Goal: Complete application form: Complete application form

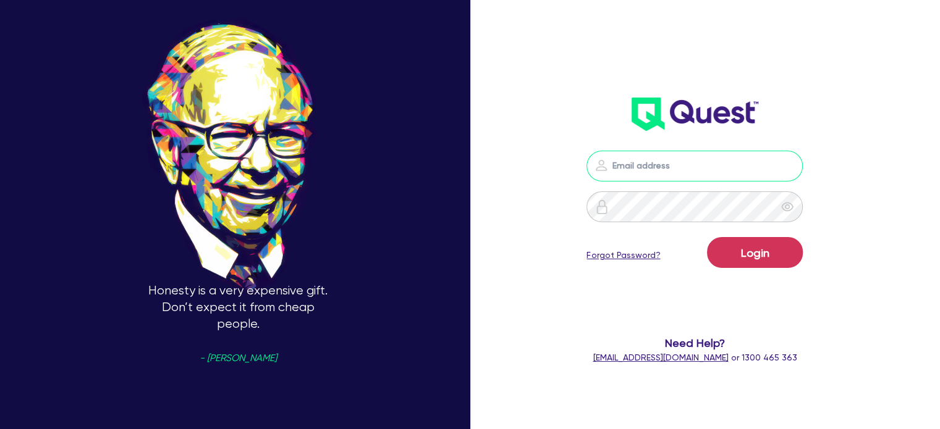
click at [654, 165] on input "email" at bounding box center [694, 166] width 216 height 31
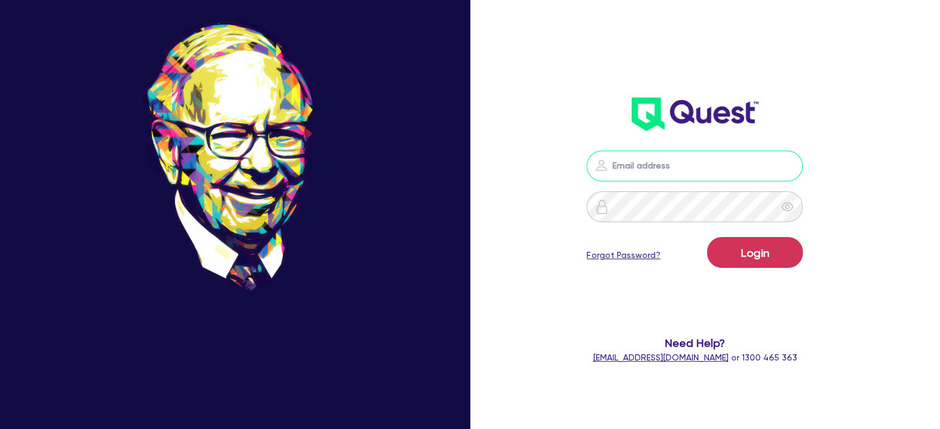
type input "[EMAIL_ADDRESS][PERSON_NAME][DOMAIN_NAME]"
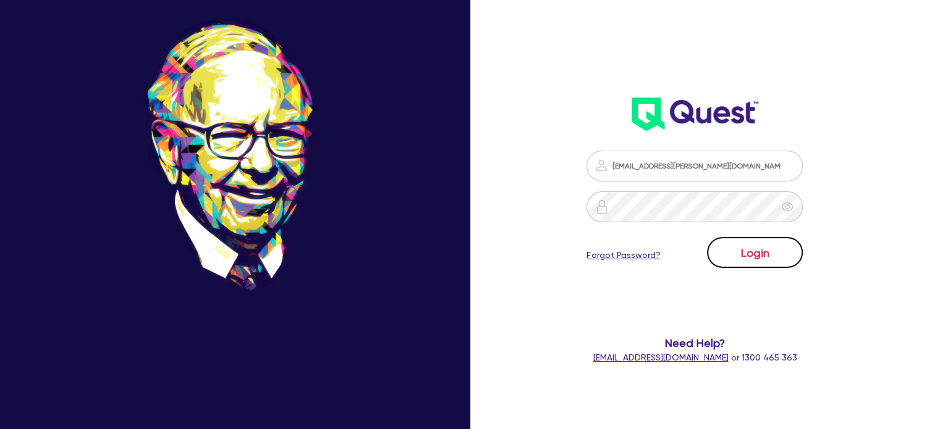
click at [754, 247] on button "Login" at bounding box center [755, 252] width 96 height 31
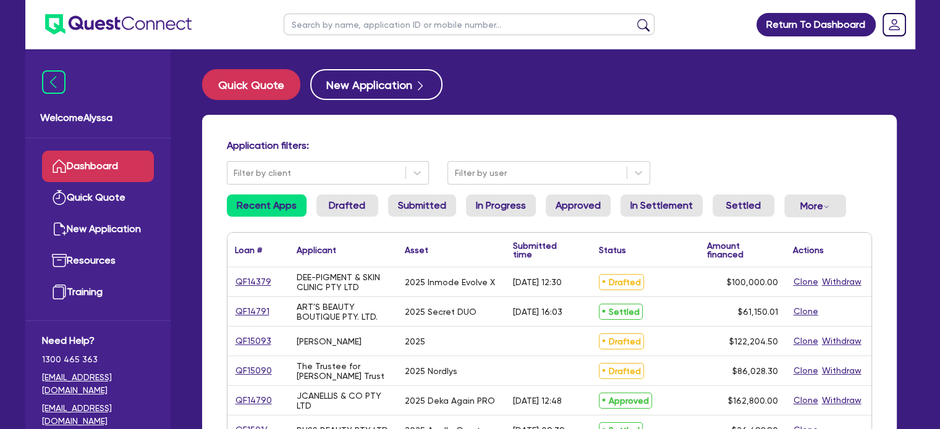
click at [351, 30] on input "text" at bounding box center [469, 25] width 371 height 22
type input "meg"
click at [633, 19] on button "submit" at bounding box center [643, 27] width 20 height 17
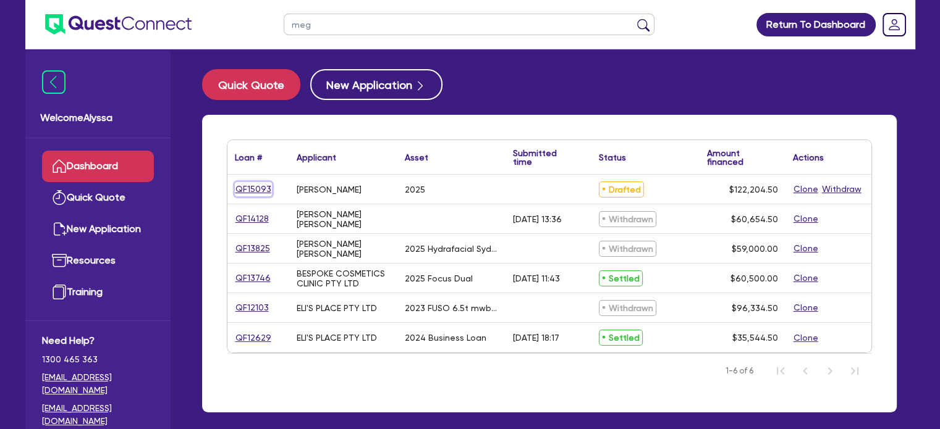
click at [251, 190] on link "QF15093" at bounding box center [253, 189] width 37 height 14
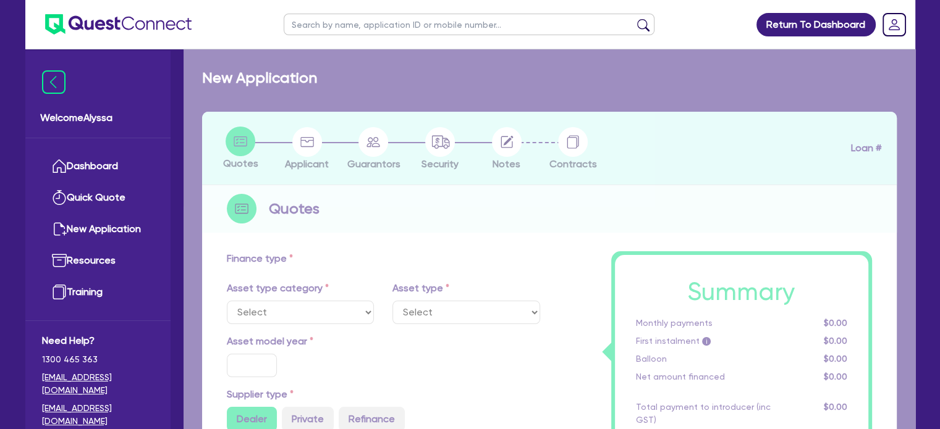
select select "SECONDARY_ASSETS"
type input "2025"
radio input "true"
type input "121,000"
type input "3"
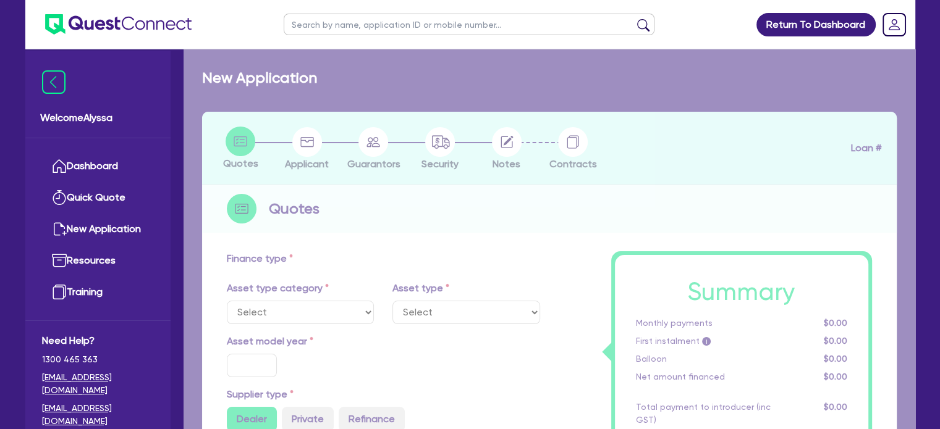
type input "3,666.14"
type input "9.45"
type input "500"
select select "MEDICAL_DENTAL_LABORATORY_EQUIPMENT"
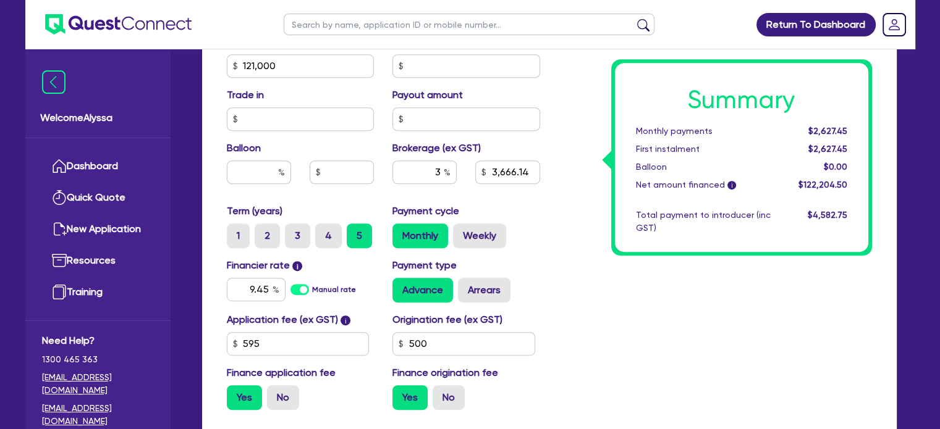
scroll to position [554, 0]
click at [263, 291] on input "9.45" at bounding box center [256, 289] width 59 height 23
type input "10.45"
type input "121,000"
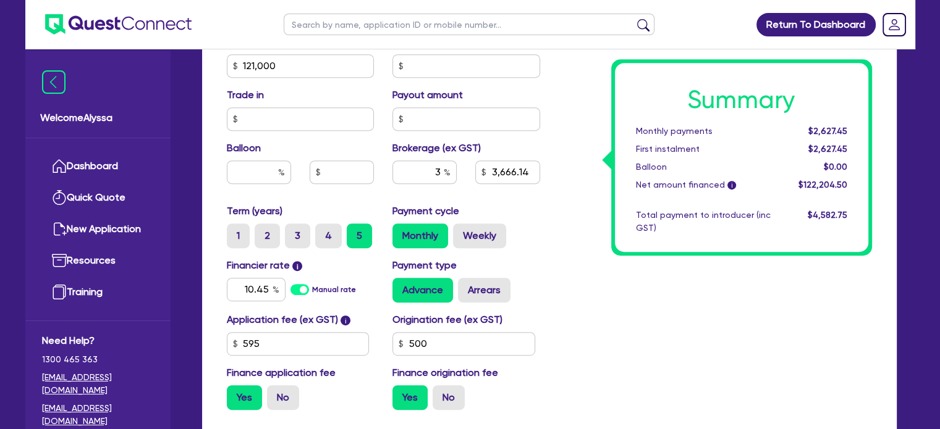
type input "3,666.14"
click at [584, 311] on div "Summary Monthly payments $2,627.45 First instalment $2,627.45 Balloon $0.00 Net…" at bounding box center [715, 59] width 332 height 722
type input "121,000"
type input "3,666.14"
click at [747, 303] on div "Summary Monthly payments $2,686.81 First instalment $2,686.81 Balloon $0.00 Net…" at bounding box center [715, 59] width 332 height 722
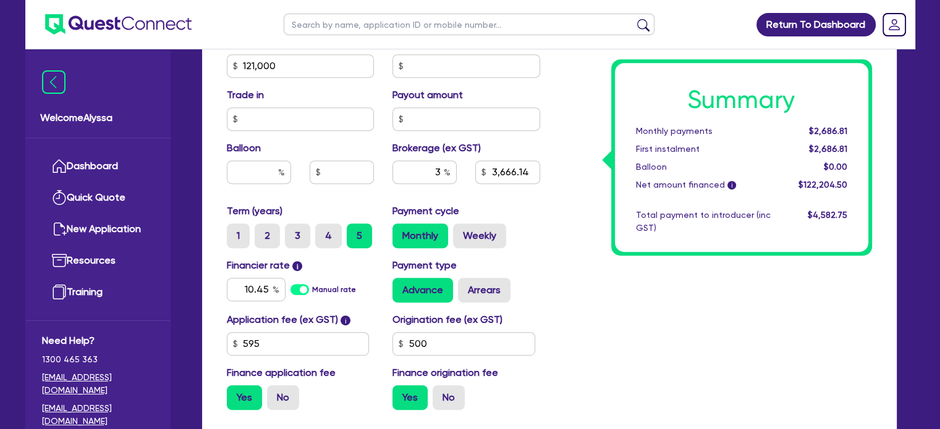
scroll to position [682, 0]
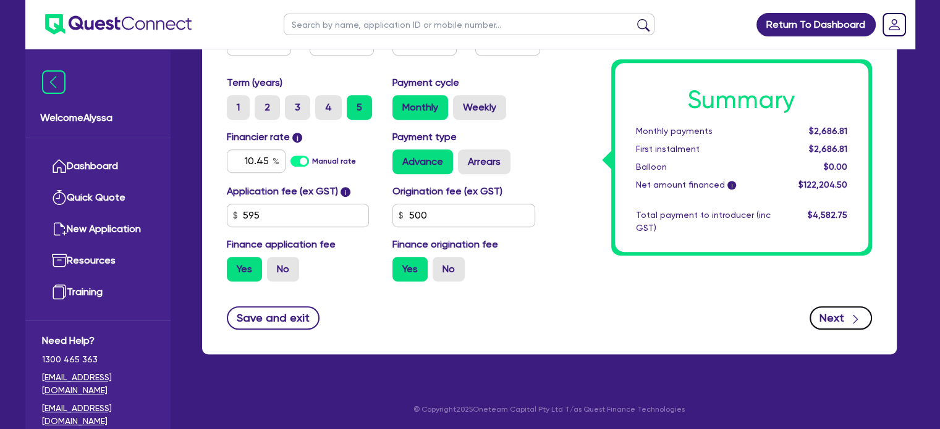
click at [850, 323] on icon "button" at bounding box center [855, 319] width 12 height 12
type input "121,000"
type input "3,666.14"
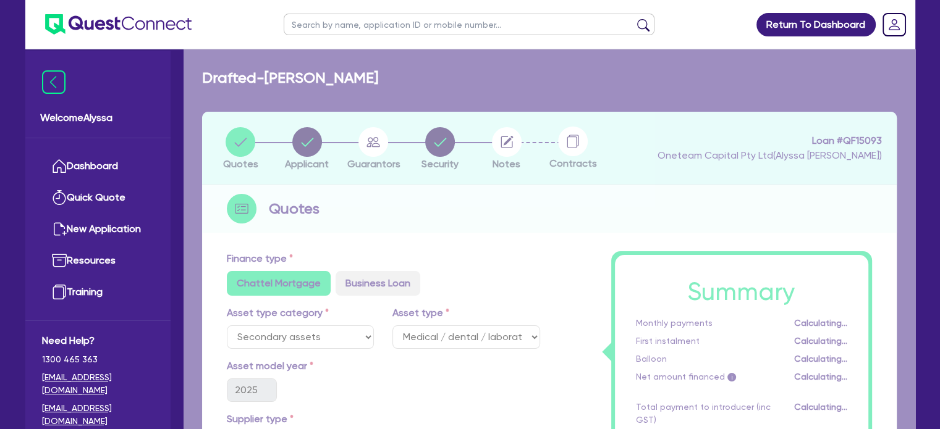
select select "SOLE_TRADER"
select select "HEALTH_BEAUTY"
select select "HAIR_BEAUTY_SALONS"
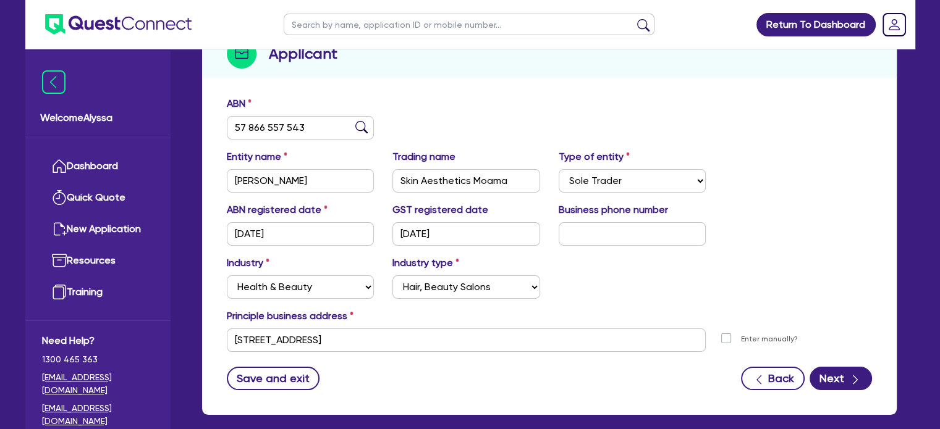
scroll to position [214, 0]
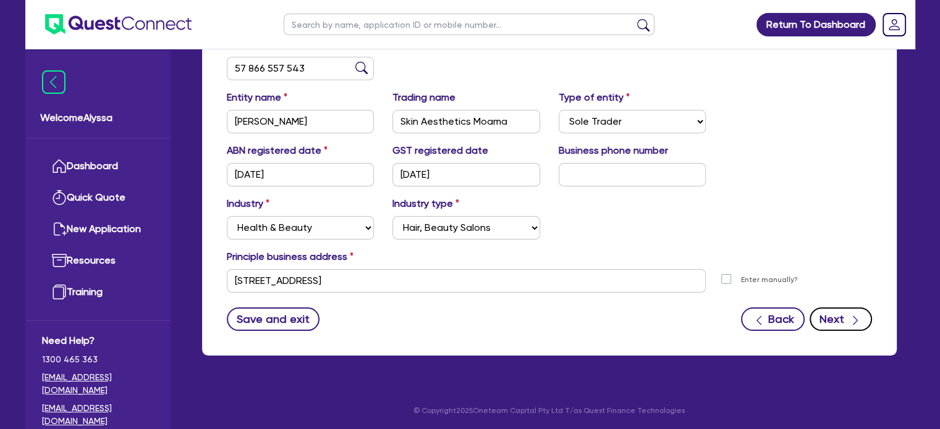
click at [839, 321] on button "Next" at bounding box center [840, 319] width 62 height 23
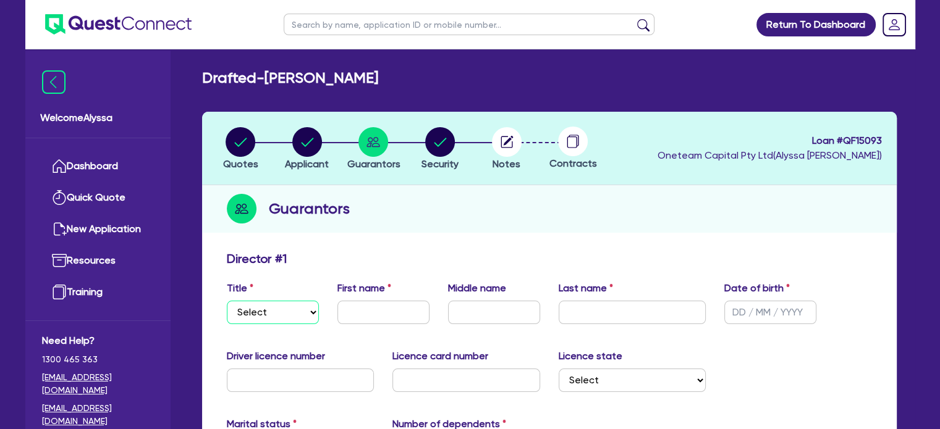
click at [262, 311] on select "Select Mr Mrs Ms Miss Dr" at bounding box center [273, 312] width 92 height 23
select select "MRS"
click at [227, 301] on select "Select Mr Mrs Ms Miss Dr" at bounding box center [273, 312] width 92 height 23
type input "[PERSON_NAME]"
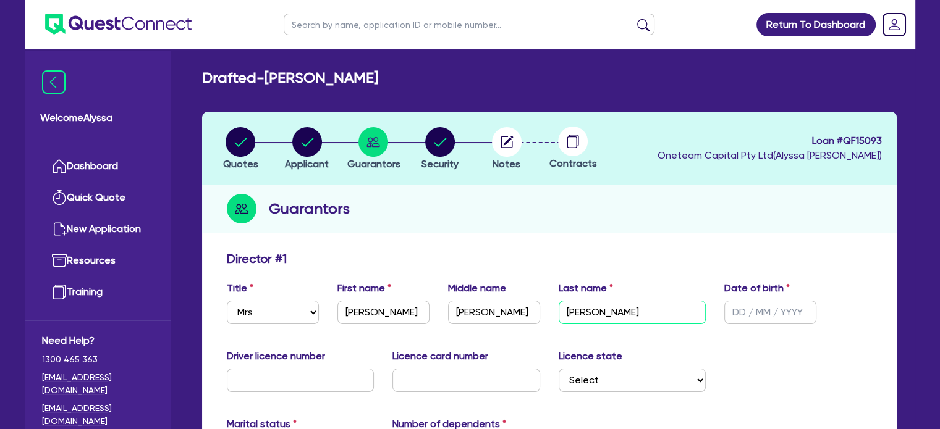
type input "[PERSON_NAME]"
click at [746, 311] on input "text" at bounding box center [770, 312] width 92 height 23
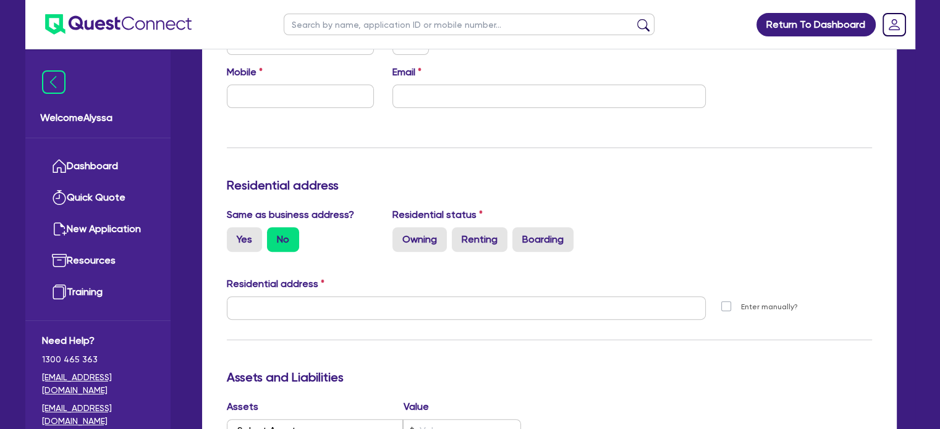
scroll to position [405, 0]
type input "[DATE]"
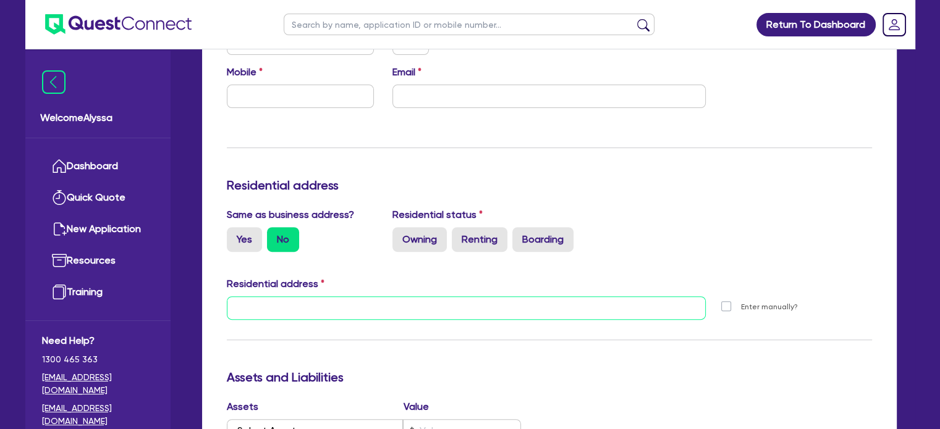
click at [261, 313] on input "text" at bounding box center [466, 308] width 479 height 23
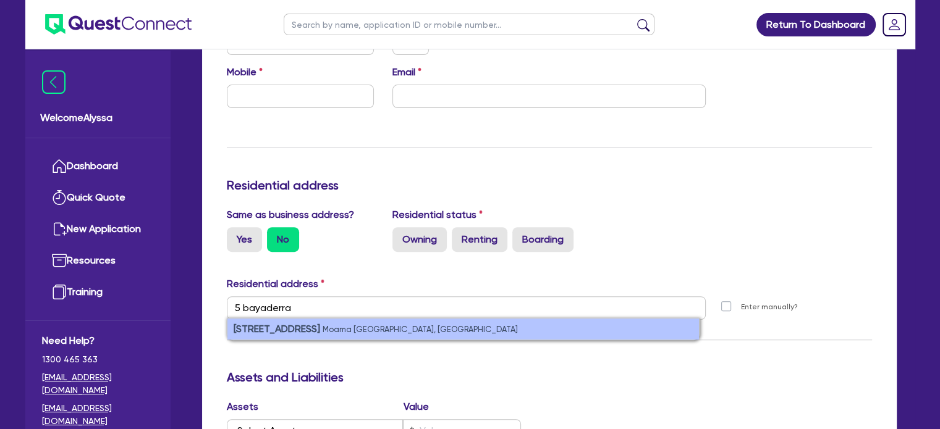
click at [289, 331] on strong "[STREET_ADDRESS]" at bounding box center [277, 329] width 86 height 12
type input "[STREET_ADDRESS]"
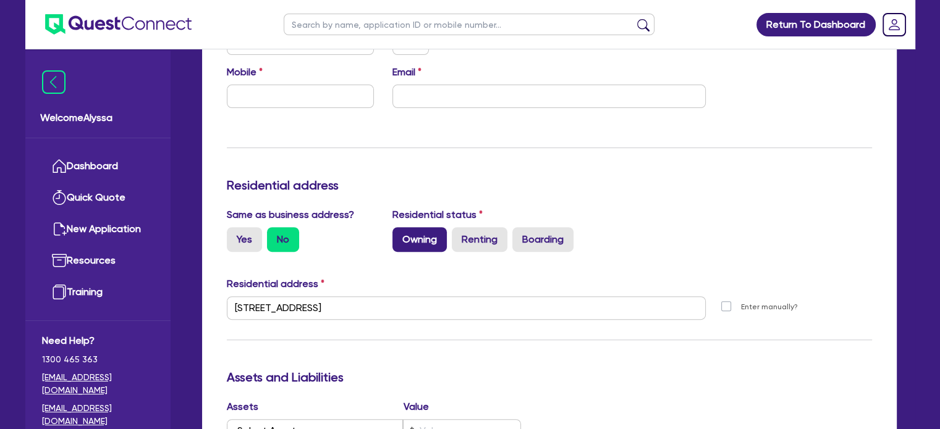
click at [413, 238] on label "Owning" at bounding box center [419, 239] width 54 height 25
click at [400, 235] on input "Owning" at bounding box center [396, 231] width 8 height 8
radio input "true"
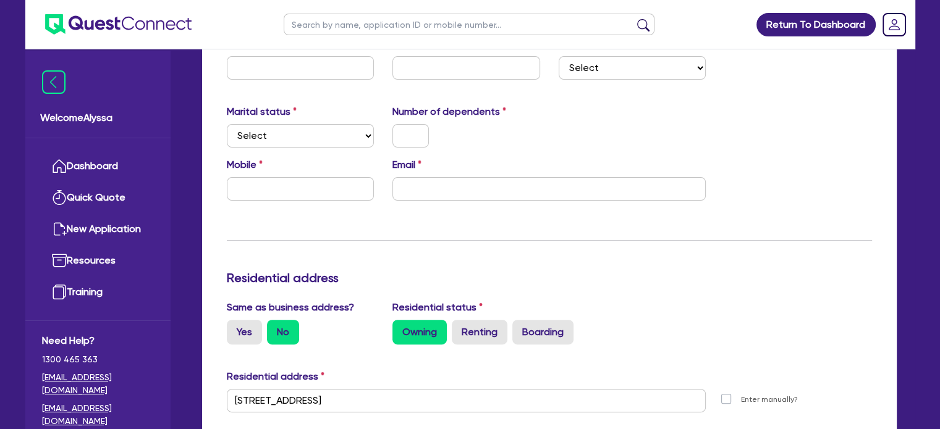
scroll to position [310, 0]
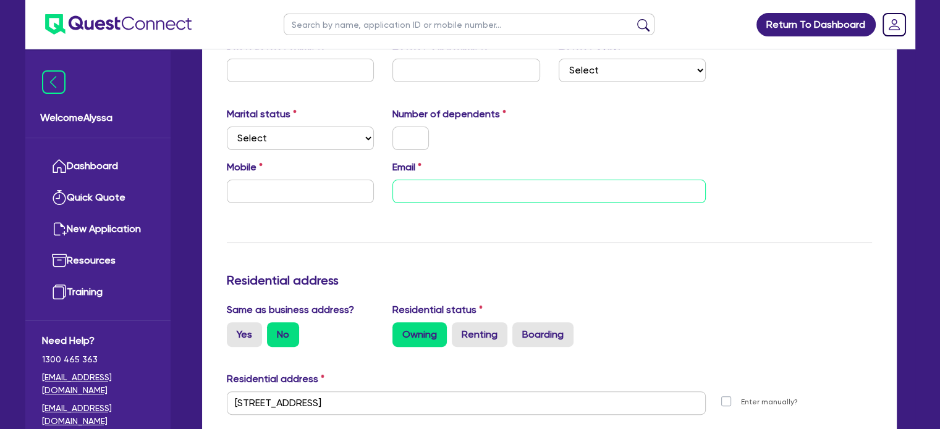
click at [450, 185] on input "email" at bounding box center [548, 191] width 313 height 23
paste input "[EMAIL_ADDRESS][DOMAIN_NAME]"
type input "[EMAIL_ADDRESS][DOMAIN_NAME]"
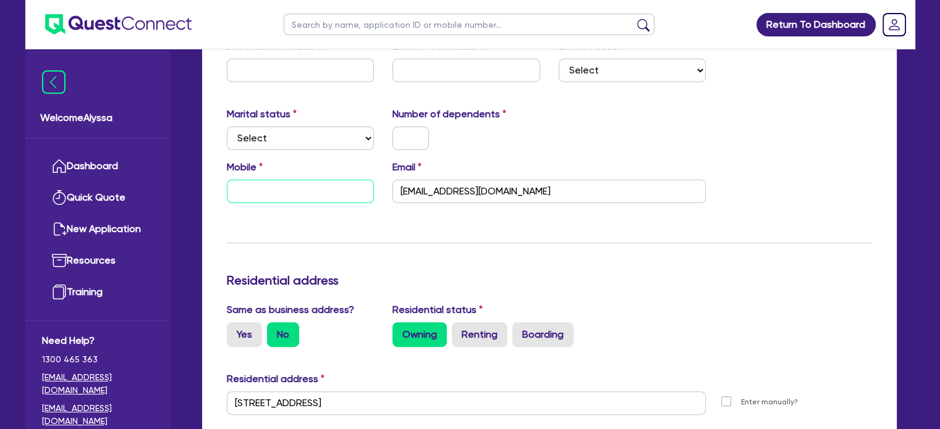
click at [240, 183] on input "text" at bounding box center [301, 191] width 148 height 23
paste input "494 334 091"
type input "0494 334 091"
click at [247, 137] on select "Select Single Married De Facto / Partner" at bounding box center [301, 138] width 148 height 23
select select "MARRIED"
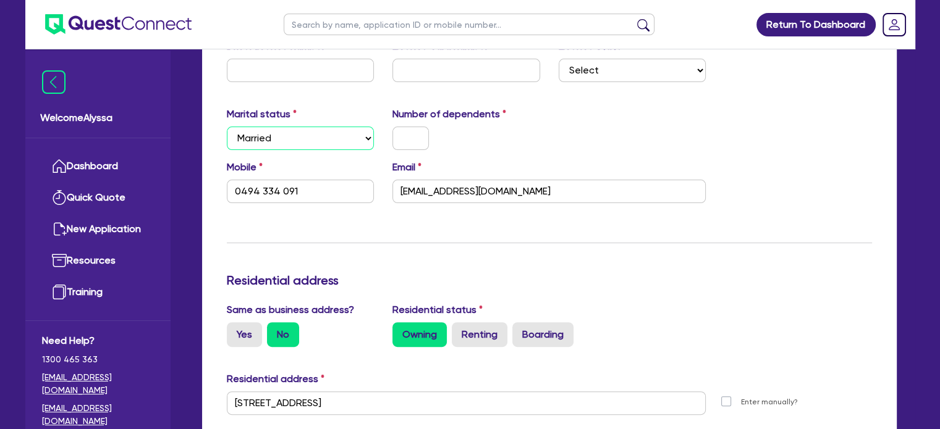
click at [227, 127] on select "Select Single Married De Facto / Partner" at bounding box center [301, 138] width 148 height 23
type input "0494 334 091"
click at [405, 140] on input "text" at bounding box center [410, 138] width 36 height 23
type input "1"
type input "0494 334 091"
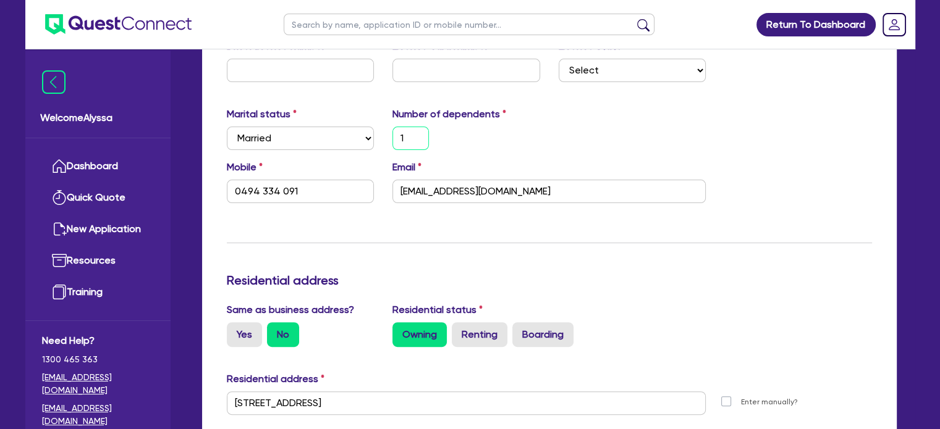
scroll to position [238, 0]
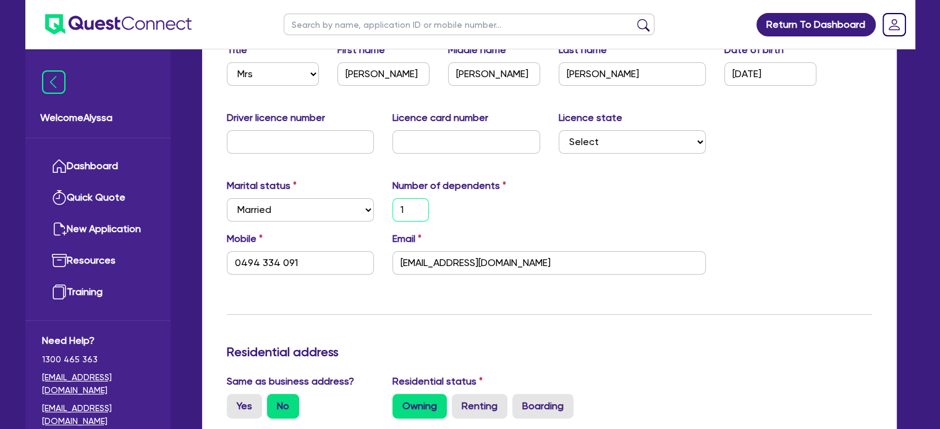
type input "1"
click at [335, 138] on input "text" at bounding box center [301, 141] width 148 height 23
type input "2"
type input "1"
type input "0494 334 091"
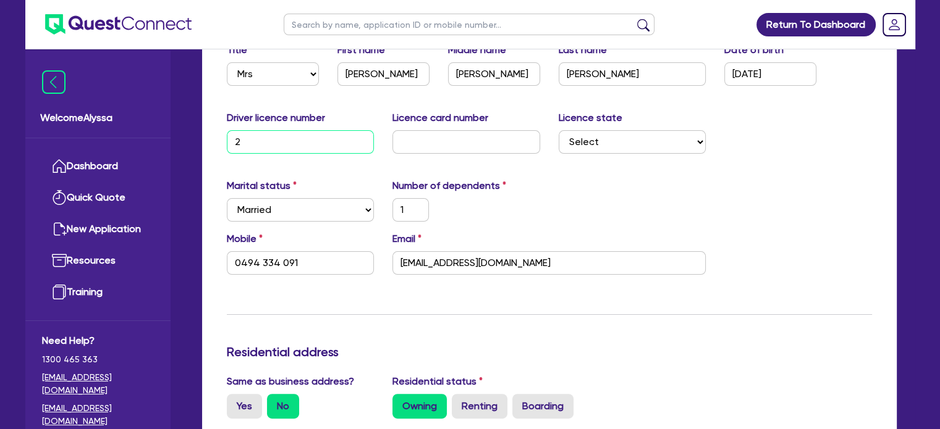
type input "23"
type input "1"
type input "0494 334 091"
type input "233"
type input "1"
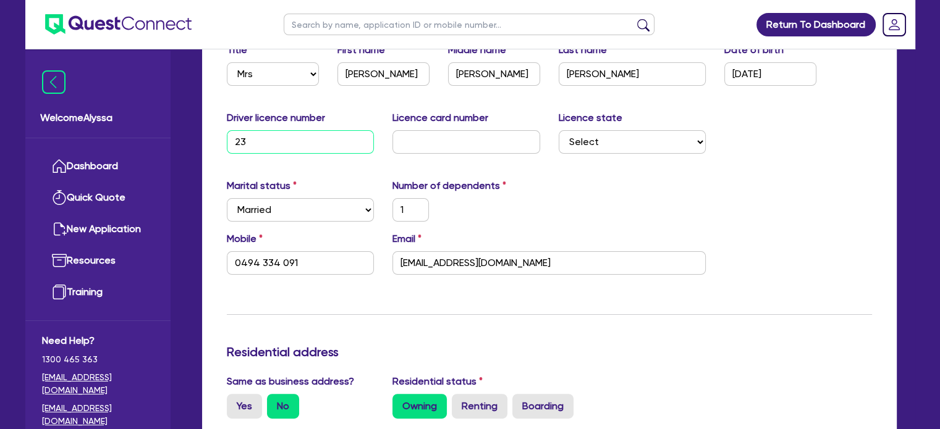
type input "0494 334 091"
type input "2338"
type input "1"
type input "0494 334 091"
type input "23380"
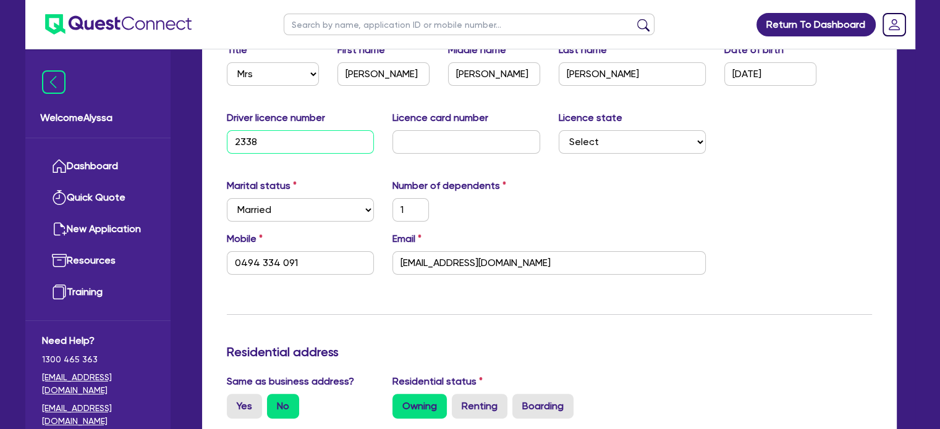
type input "1"
type input "0494 334 091"
type input "233802"
type input "1"
type input "0494 334 091"
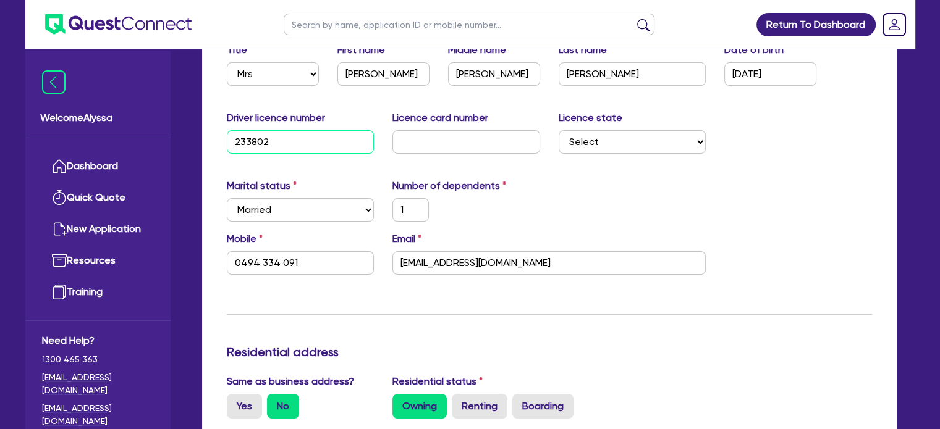
type input "2338025"
type input "1"
type input "0494 334 091"
type input "23380255"
type input "1"
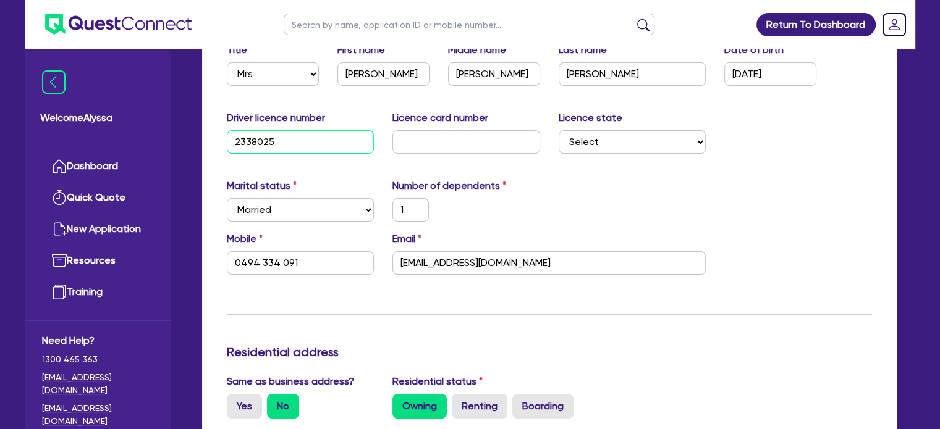
type input "0494 334 091"
type input "23380255"
click at [643, 145] on select "Select [GEOGRAPHIC_DATA] [GEOGRAPHIC_DATA] [GEOGRAPHIC_DATA] [GEOGRAPHIC_DATA] …" at bounding box center [633, 141] width 148 height 23
select select "[GEOGRAPHIC_DATA]"
click at [559, 130] on select "Select [GEOGRAPHIC_DATA] [GEOGRAPHIC_DATA] [GEOGRAPHIC_DATA] [GEOGRAPHIC_DATA] …" at bounding box center [633, 141] width 148 height 23
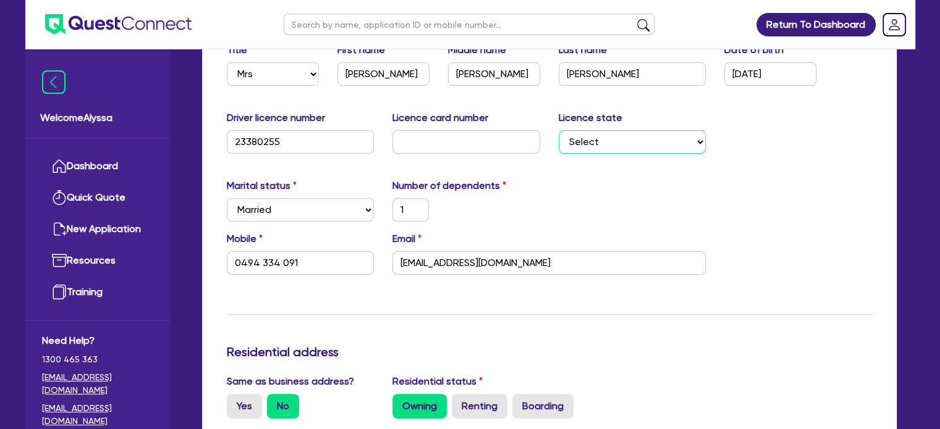
type input "1"
type input "0494 334 091"
click at [514, 209] on div "1" at bounding box center [466, 209] width 166 height 23
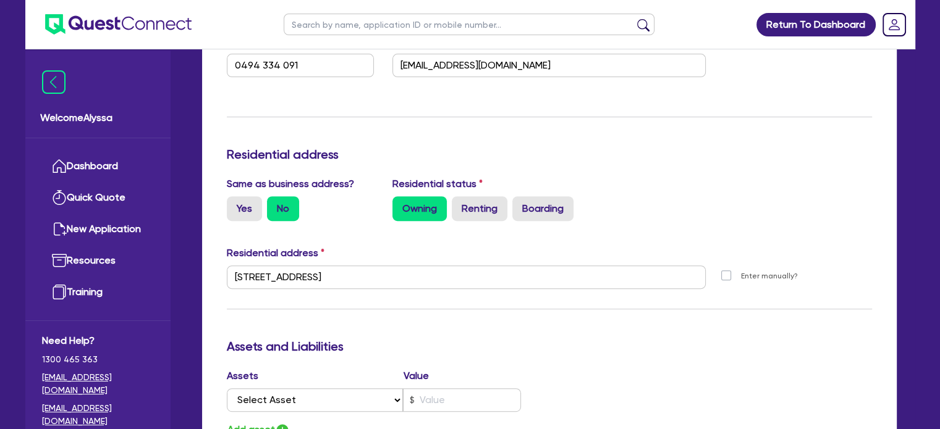
scroll to position [578, 0]
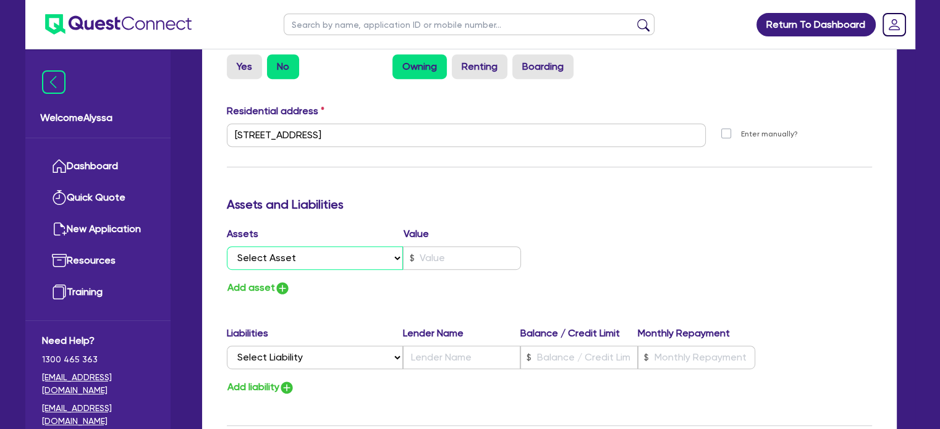
click at [290, 252] on select "Select Asset Cash Property Investment property Vehicle Truck Trailer Equipment …" at bounding box center [315, 258] width 177 height 23
select select "PROPERTY"
click at [227, 247] on select "Select Asset Cash Property Investment property Vehicle Truck Trailer Equipment …" at bounding box center [315, 258] width 177 height 23
type input "1"
type input "0494 334 091"
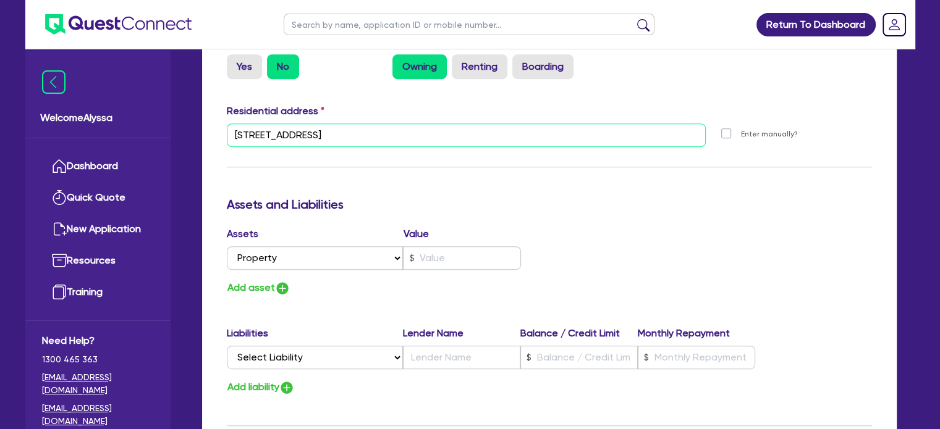
drag, startPoint x: 423, startPoint y: 130, endPoint x: 230, endPoint y: 131, distance: 192.1
click at [230, 131] on input "[STREET_ADDRESS]" at bounding box center [466, 135] width 479 height 23
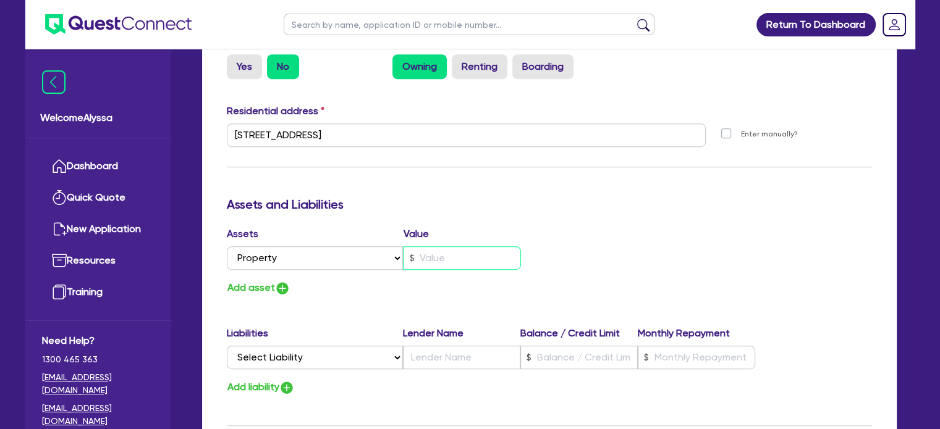
click at [456, 249] on input "text" at bounding box center [462, 258] width 118 height 23
type input "1"
type input "0494 334 091"
type input "1"
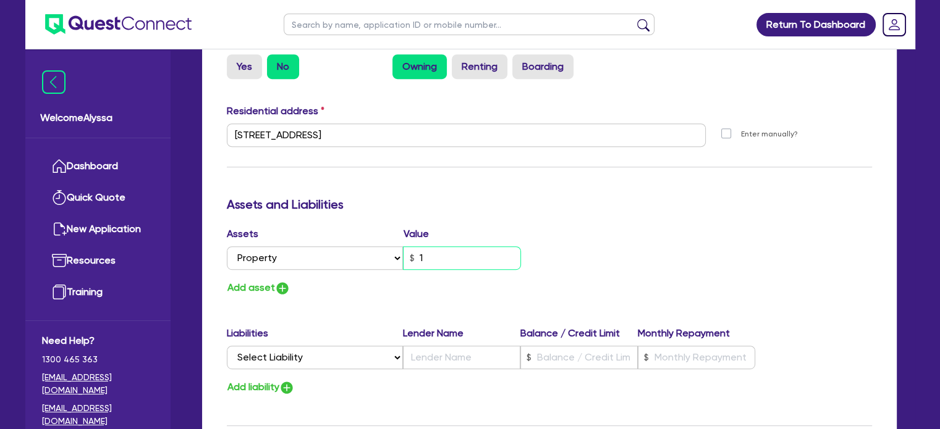
type input "0494 334 091"
type input "13"
type input "1"
type input "0494 334 091"
type input "130"
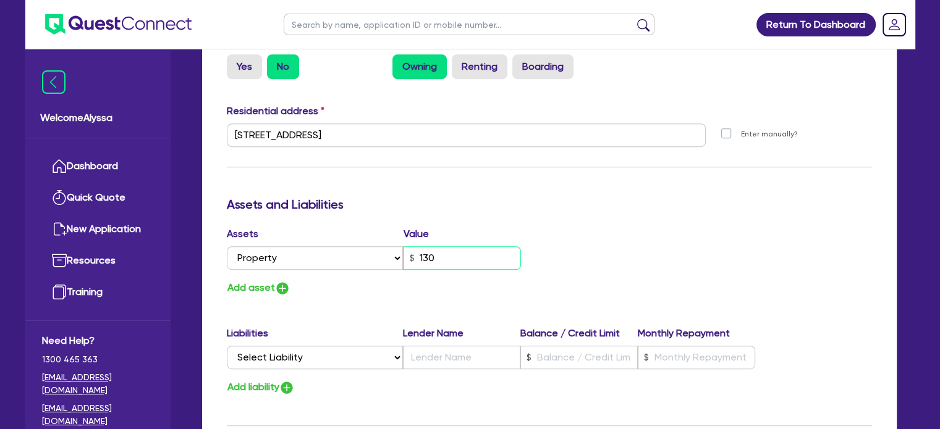
type input "1"
type input "0494 334 091"
type input "1,300"
type input "1"
type input "0494 334 091"
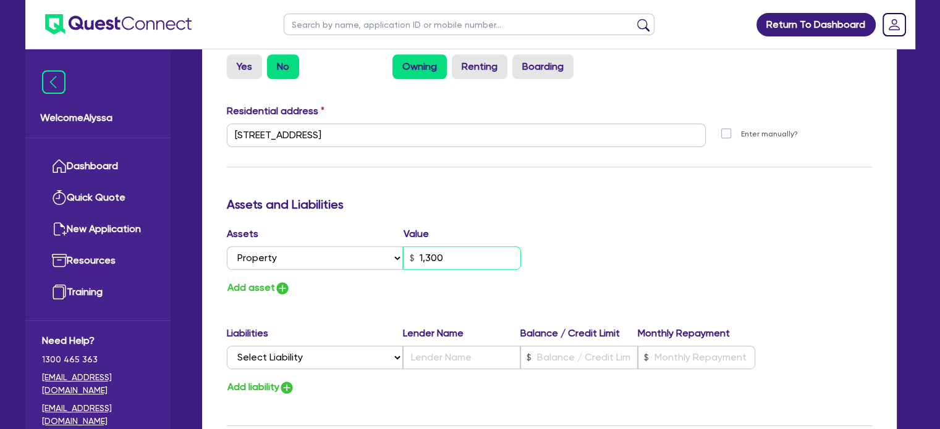
type input "13,000"
type input "1"
type input "0494 334 091"
type input "130,000"
type input "1"
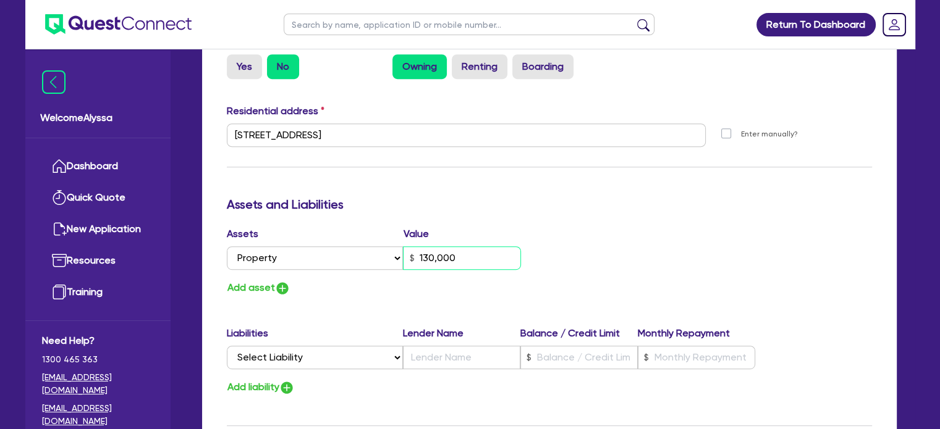
type input "0494 334 091"
type input "1,300,000"
click at [388, 327] on label "Liabilities" at bounding box center [315, 333] width 176 height 15
click at [299, 360] on select "Select Liability Credit card Mortgage Investment property loan Vehicle loan Tru…" at bounding box center [315, 357] width 176 height 23
select select "MORTGAGE"
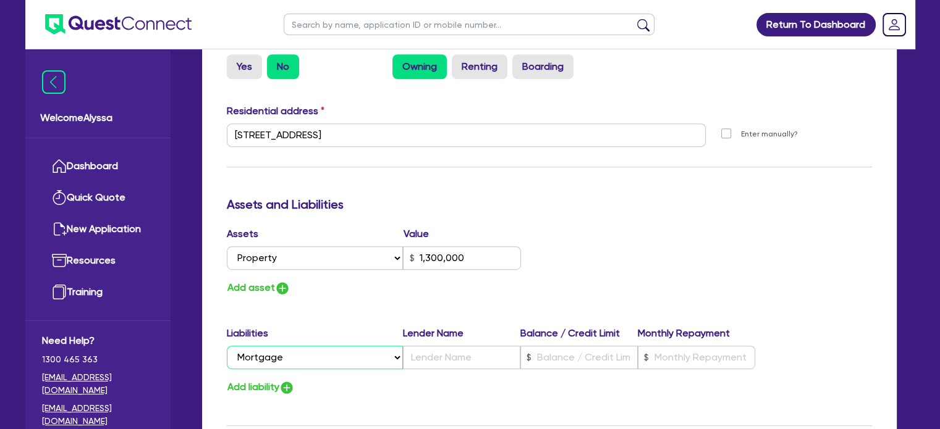
click at [227, 346] on select "Select Liability Credit card Mortgage Investment property loan Vehicle loan Tru…" at bounding box center [315, 357] width 176 height 23
type input "1"
type input "0494 334 091"
type input "1,300,000"
click at [435, 344] on div "Liabilities Lender Name Balance / Credit Limit Monthly Repayment" at bounding box center [491, 336] width 529 height 20
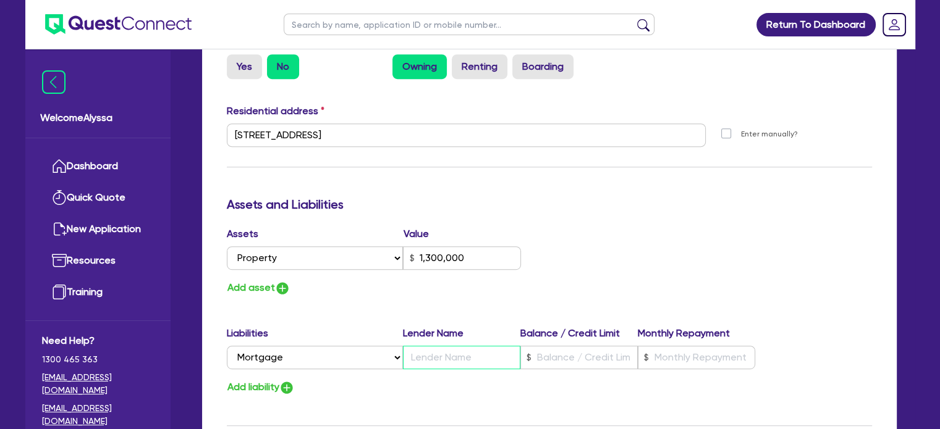
click at [434, 353] on input "text" at bounding box center [461, 357] width 117 height 23
type input "1"
type input "0494 334 091"
type input "1,300,000"
type input "w"
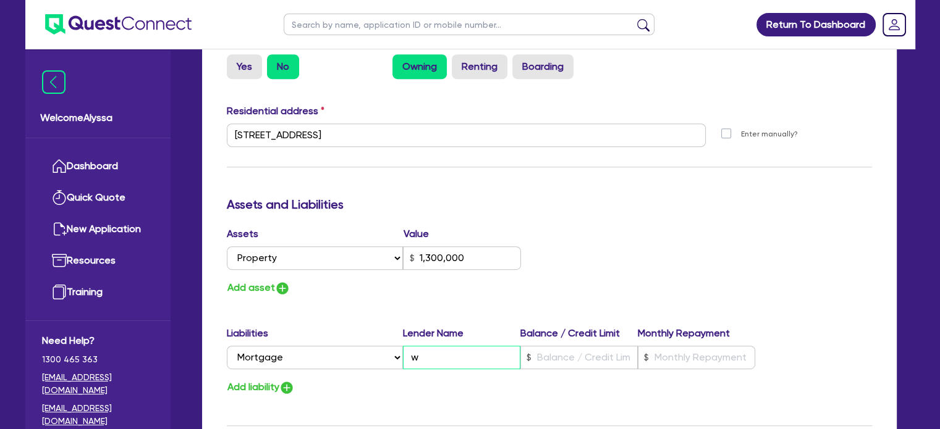
type input "1"
type input "0494 334 091"
type input "1,300,000"
type input "we"
type input "1"
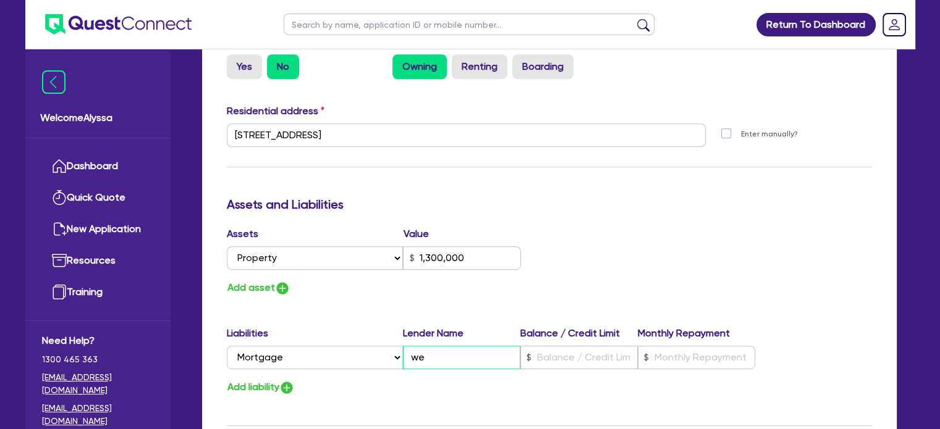
type input "0494 334 091"
type input "1,300,000"
type input "w"
type input "1"
type input "0494 334 091"
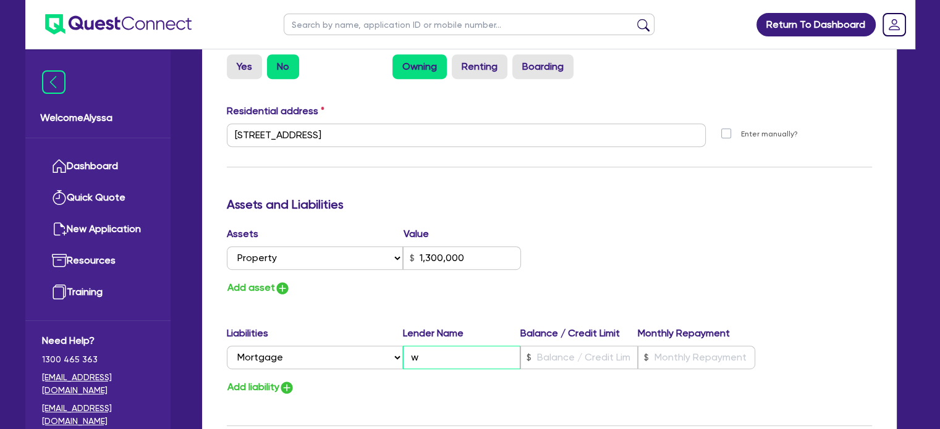
type input "1,300,000"
type input "1"
type input "0494 334 091"
type input "1,300,000"
type input "W"
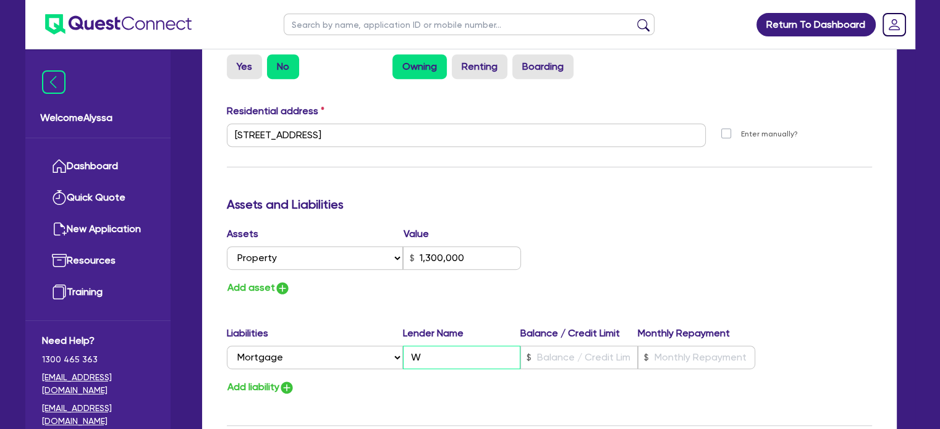
type input "1"
type input "0494 334 091"
type input "1,300,000"
type input "We"
type input "1"
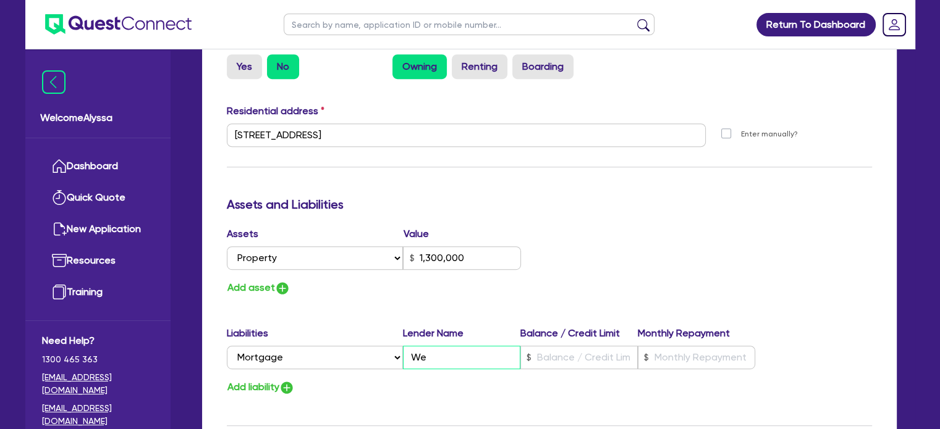
type input "0494 334 091"
type input "1,300,000"
type input "[PERSON_NAME]"
type input "1"
type input "0494 334 091"
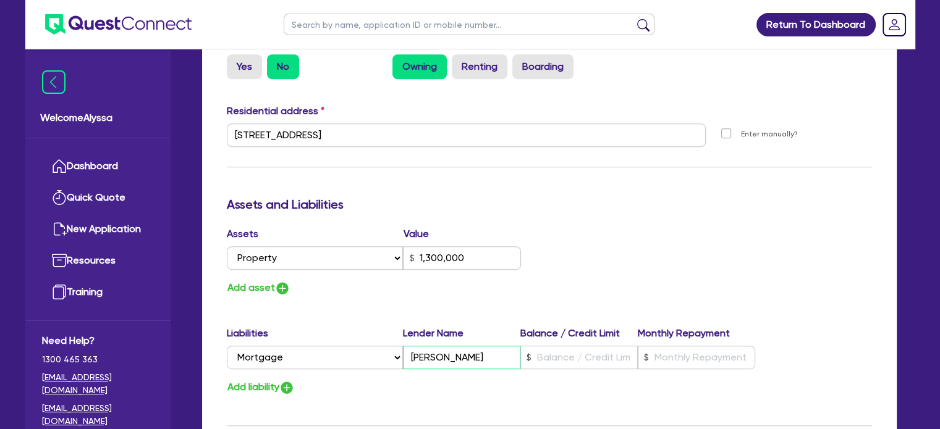
type input "1,300,000"
type input "West"
type input "1"
type input "0494 334 091"
type input "1,300,000"
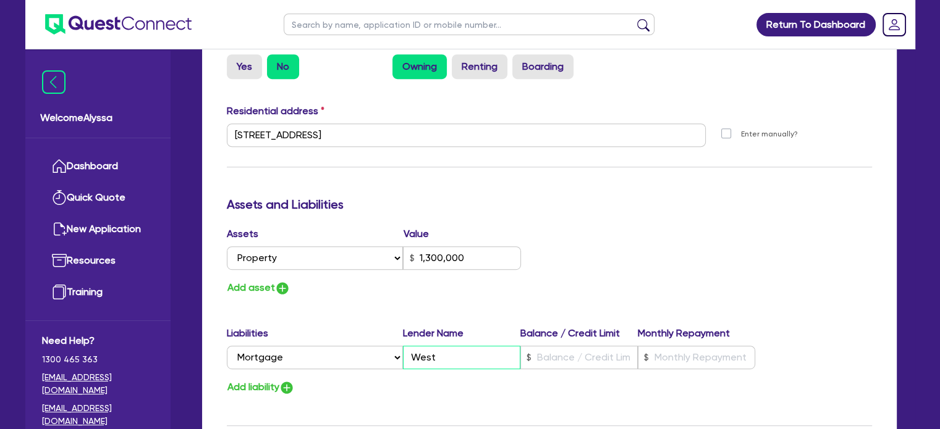
type input "Westp"
type input "1"
type input "0494 334 091"
type input "1,300,000"
type input "Westpa"
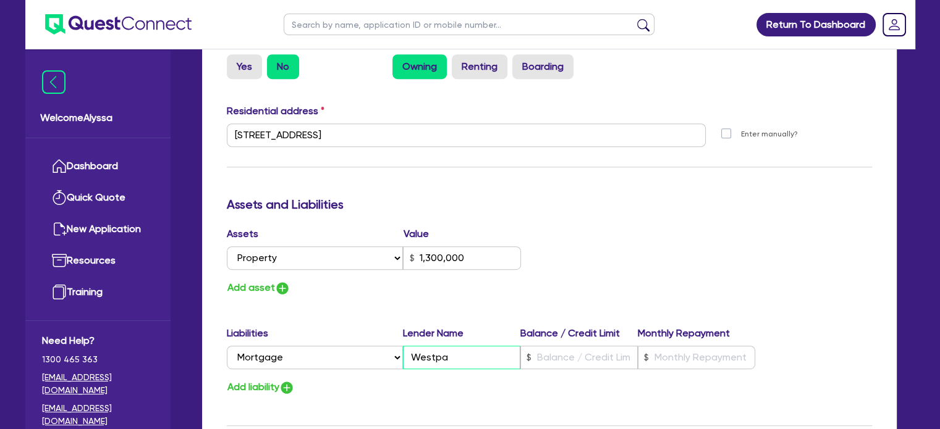
type input "1"
type input "0494 334 091"
type input "1,300,000"
type input "Westpac"
type input "1"
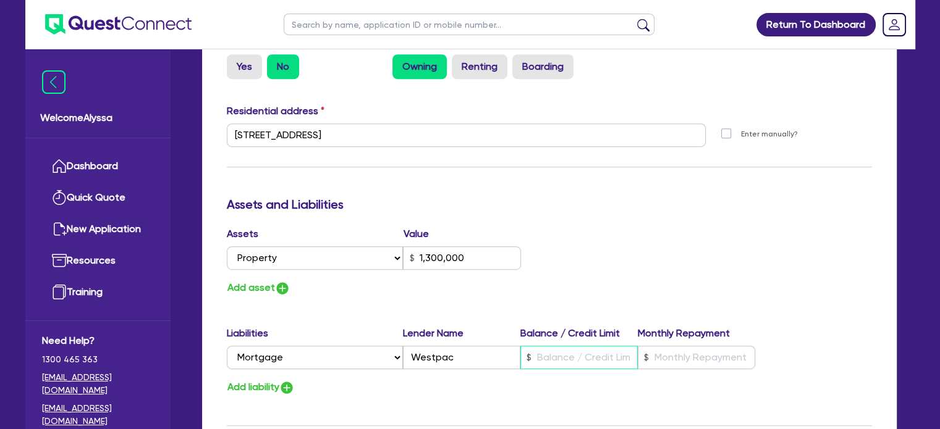
type input "0494 334 091"
type input "1,300,000"
type input "4"
type input "1"
type input "0494 334 091"
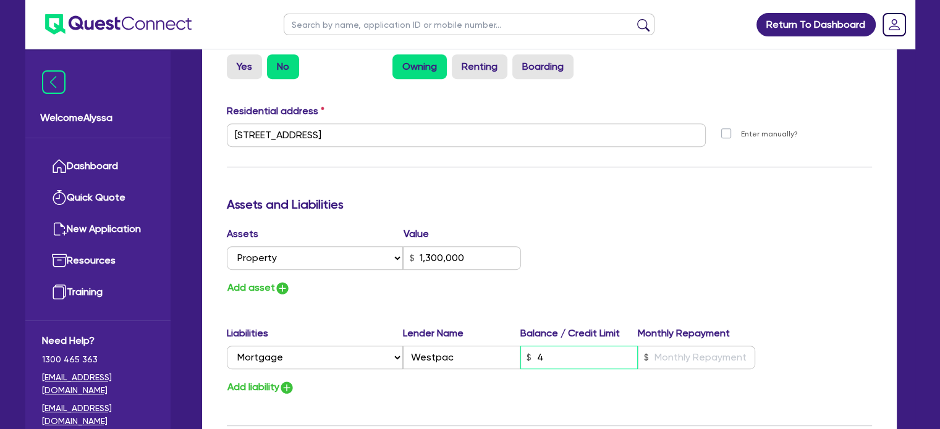
type input "1,300,000"
type input "47"
type input "1"
type input "0494 334 091"
type input "1,300,000"
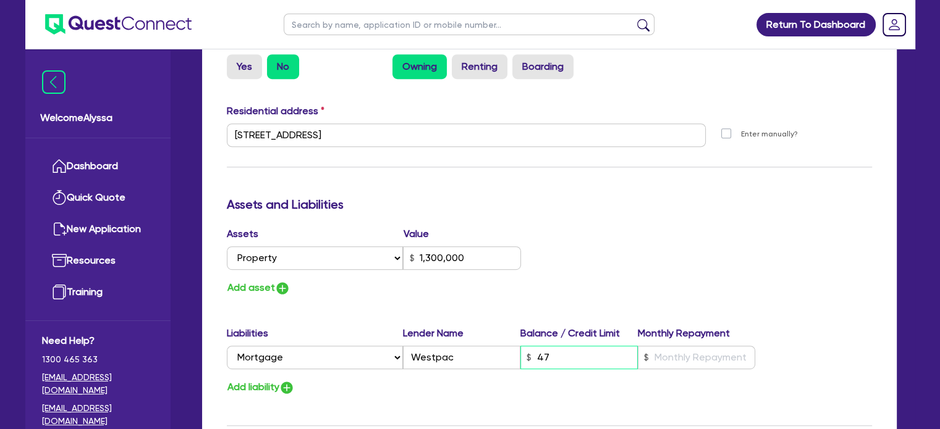
type input "472"
type input "1"
type input "0494 334 091"
type input "1,300,000"
type input "4,720"
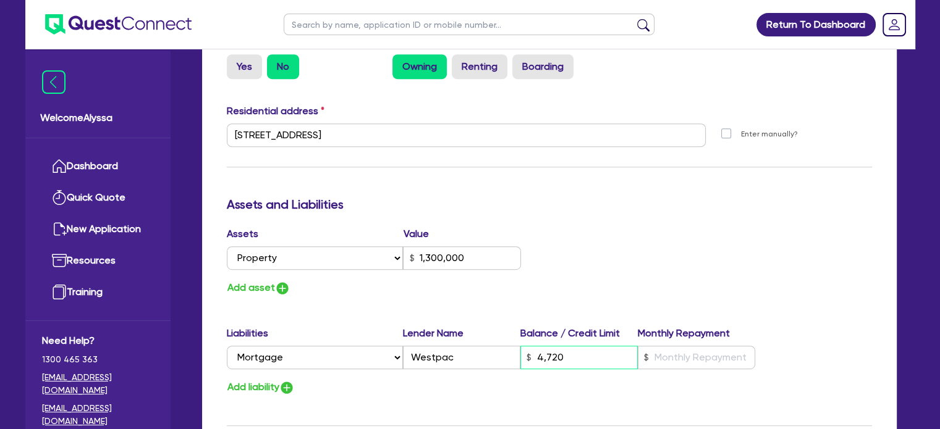
type input "1"
type input "0494 334 091"
type input "1,300,000"
type input "47,200"
type input "1"
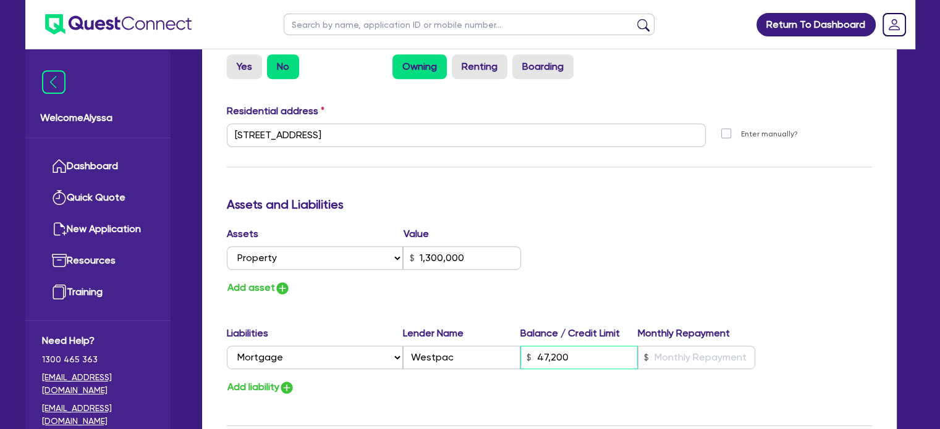
type input "0494 334 091"
type input "1,300,000"
type input "472,000"
type input "1"
type input "0494 334 091"
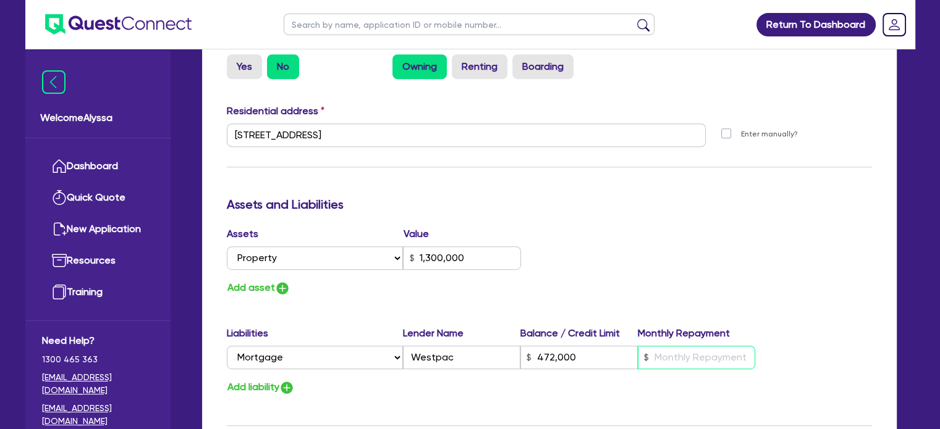
type input "1,300,000"
type input "472,000"
type input "3"
type input "1"
type input "0494 334 091"
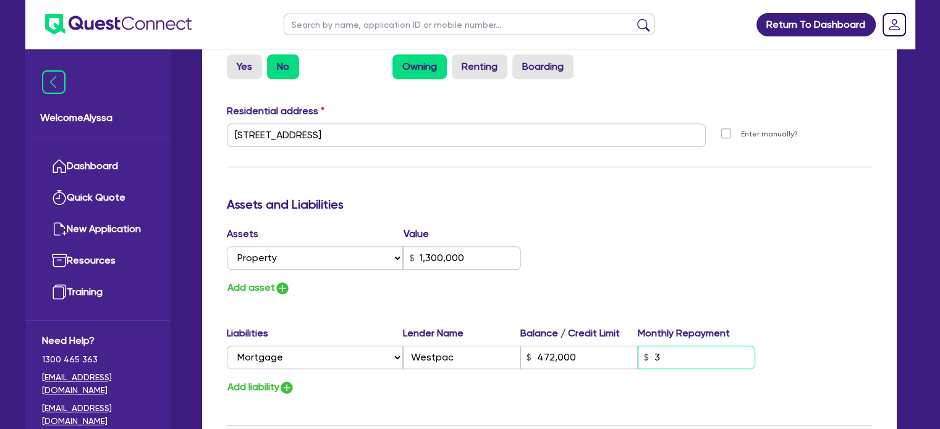
type input "1,300,000"
type input "472,000"
type input "31"
type input "1"
type input "0494 334 091"
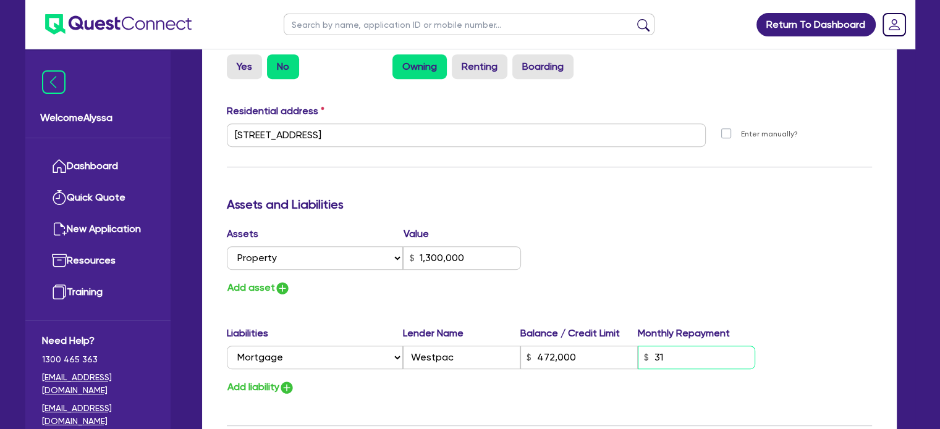
type input "1,300,000"
type input "472,000"
type input "310"
type input "1"
type input "0494 334 091"
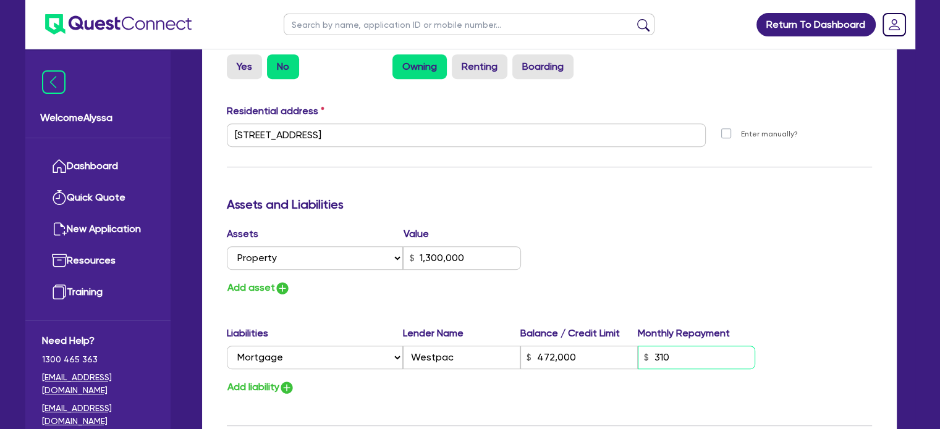
type input "1,300,000"
type input "472,000"
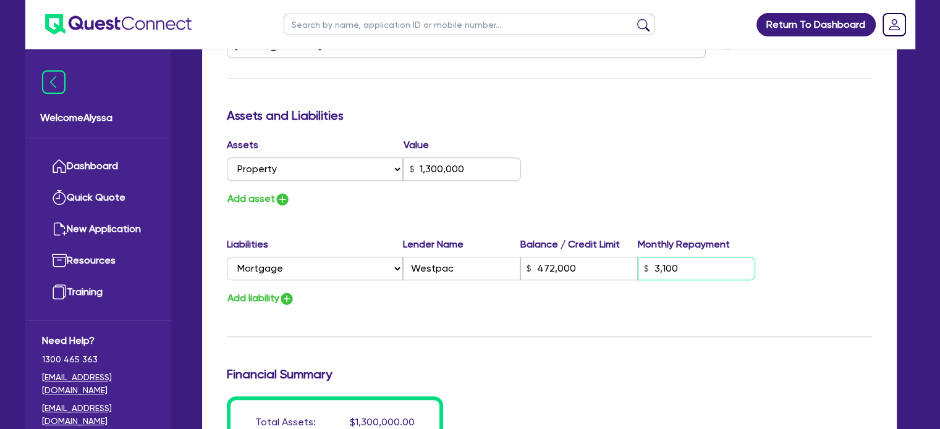
scroll to position [667, 0]
type input "3,100"
click at [288, 301] on img "button" at bounding box center [286, 299] width 15 height 15
type input "1"
type input "0494 334 091"
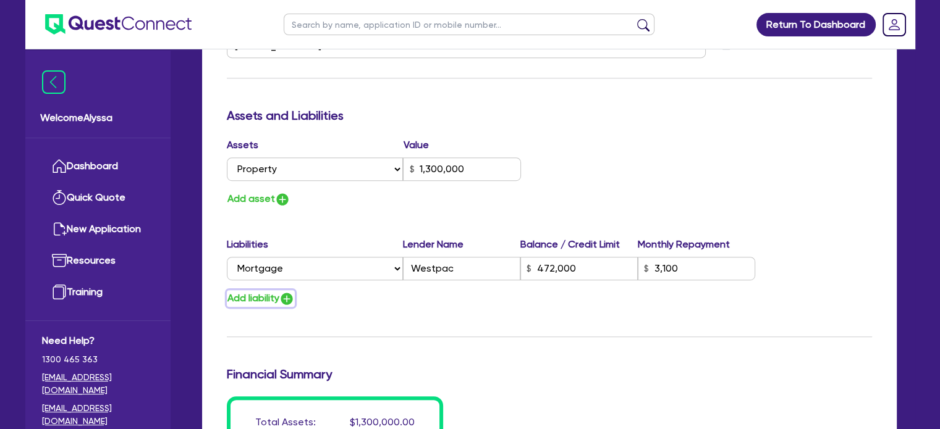
type input "1,300,000"
type input "472,000"
type input "3,100"
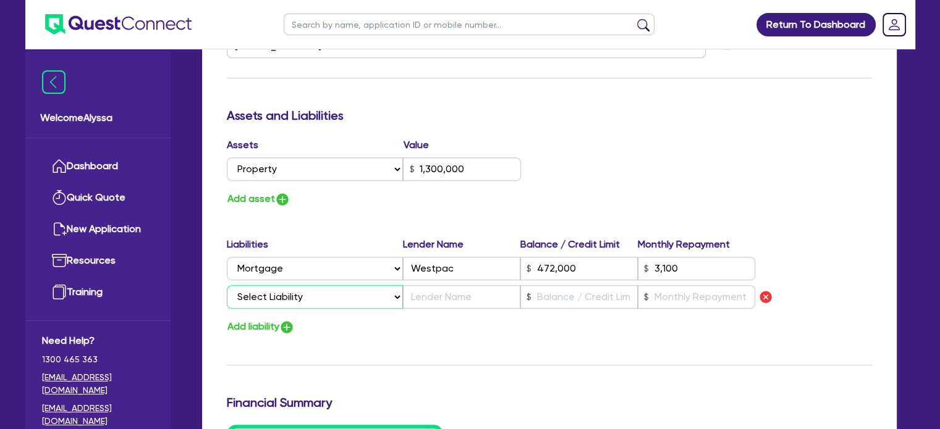
click at [262, 297] on select "Select Liability Credit card Mortgage Investment property loan Vehicle loan Tru…" at bounding box center [315, 296] width 176 height 23
select select "INVESTMENT_PROPERTY_LOAN"
click at [227, 285] on select "Select Liability Credit card Mortgage Investment property loan Vehicle loan Tru…" at bounding box center [315, 296] width 176 height 23
type input "1"
type input "0494 334 091"
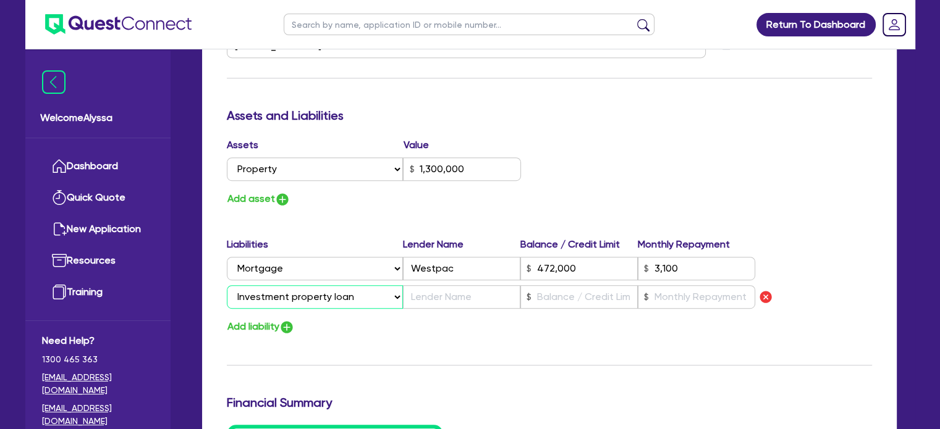
type input "1,300,000"
type input "472,000"
type input "3,100"
type input "1"
type input "0494 334 091"
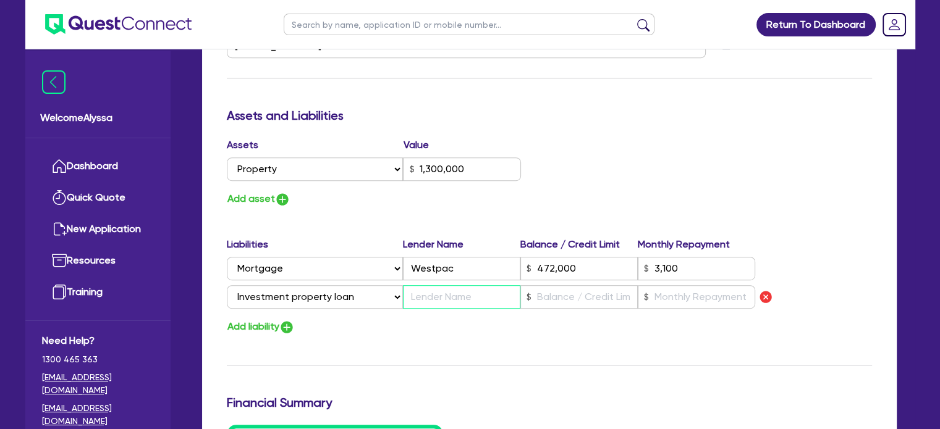
type input "1,300,000"
type input "472,000"
type input "3,100"
type input "W"
type input "1"
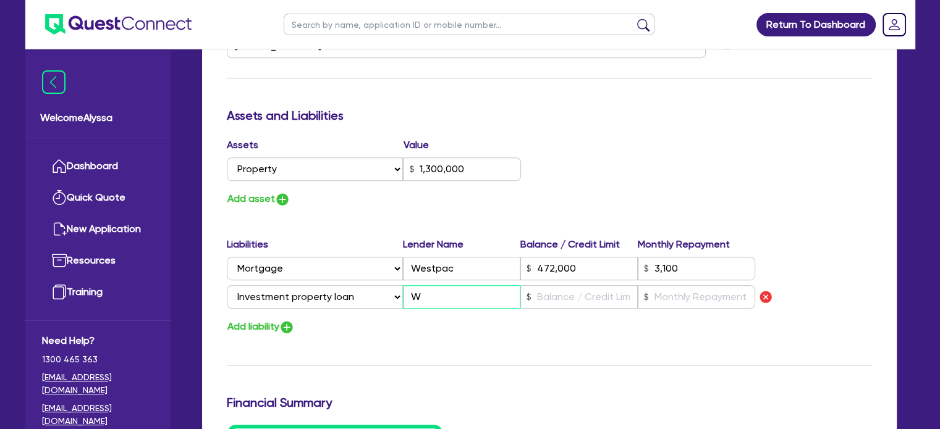
type input "0494 334 091"
type input "1,300,000"
type input "472,000"
click at [567, 200] on div "Assets Value Select Asset Cash Property Investment property Vehicle Truck Trail…" at bounding box center [549, 173] width 664 height 70
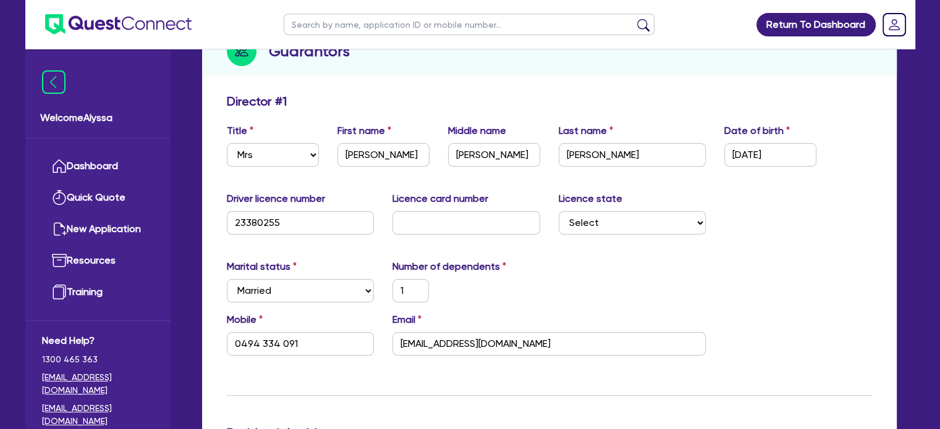
scroll to position [0, 0]
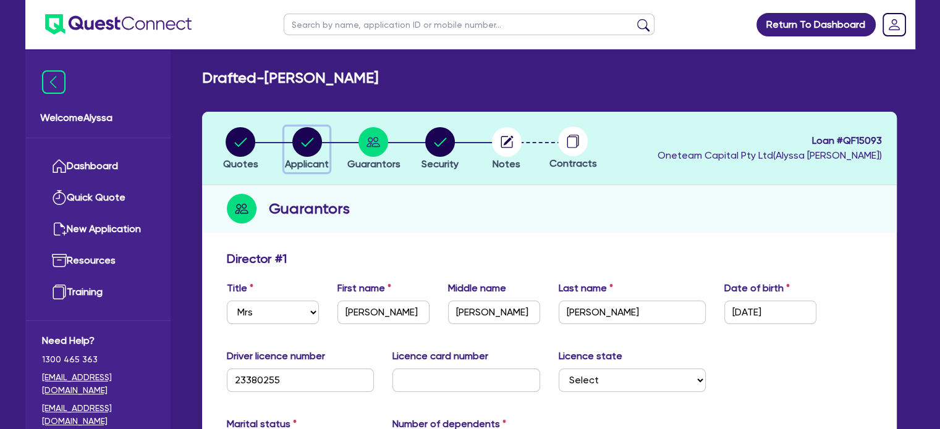
click at [311, 143] on circle "button" at bounding box center [307, 142] width 30 height 30
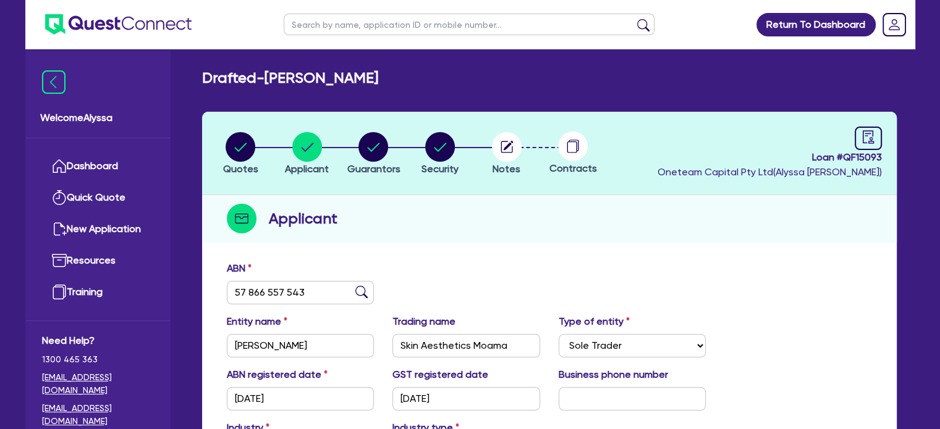
scroll to position [225, 0]
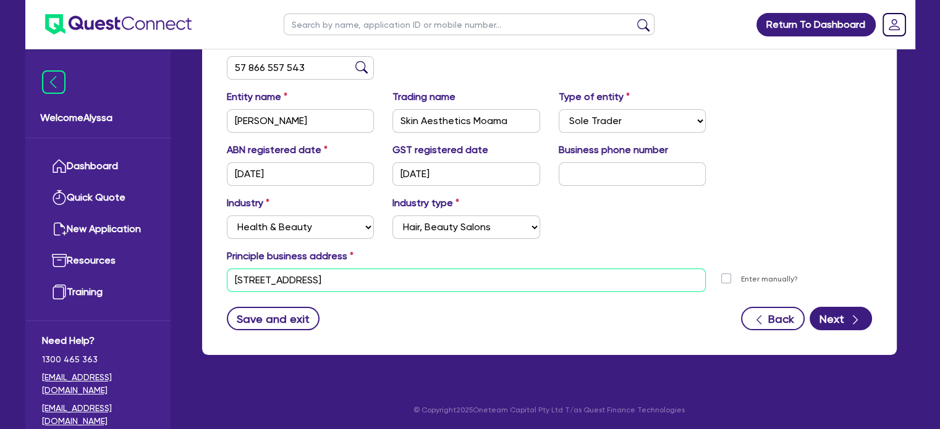
drag, startPoint x: 398, startPoint y: 281, endPoint x: 224, endPoint y: 269, distance: 174.0
click at [224, 269] on div "[STREET_ADDRESS]" at bounding box center [466, 280] width 498 height 23
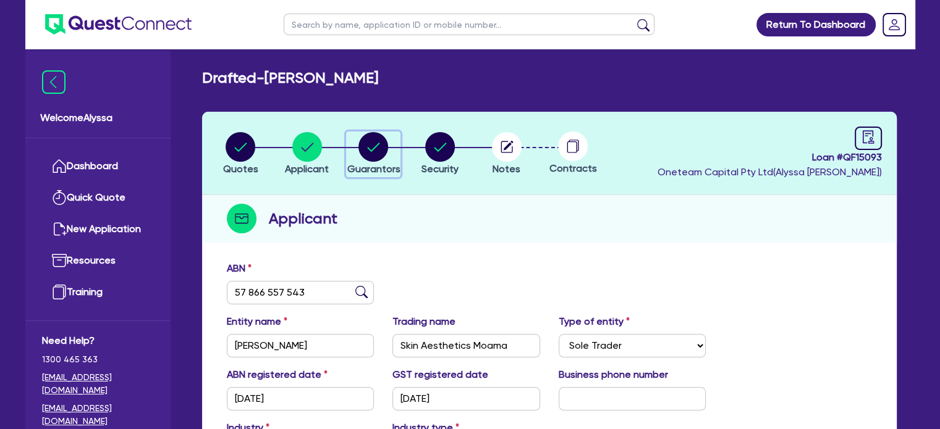
click at [386, 150] on circle "button" at bounding box center [373, 147] width 30 height 30
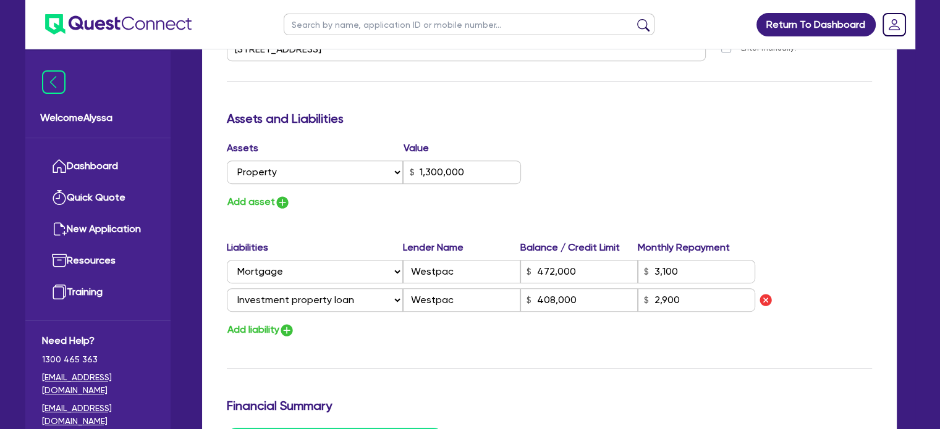
scroll to position [687, 0]
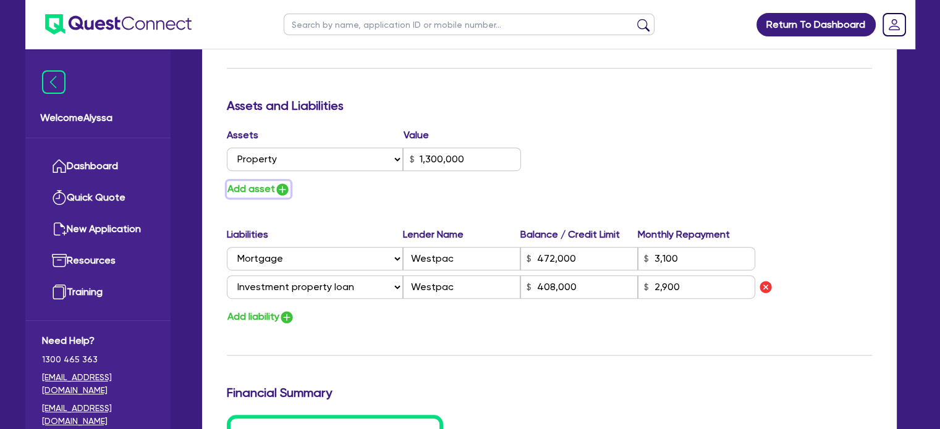
click at [287, 190] on img "button" at bounding box center [282, 189] width 15 height 15
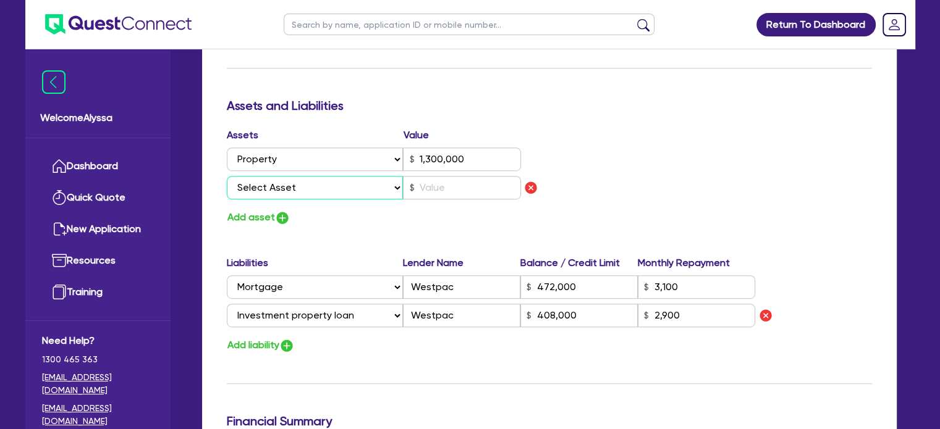
click at [277, 191] on select "Select Asset Cash Property Investment property Vehicle Truck Trailer Equipment …" at bounding box center [315, 187] width 177 height 23
click at [227, 176] on select "Select Asset Cash Property Investment property Vehicle Truck Trailer Equipment …" at bounding box center [315, 187] width 177 height 23
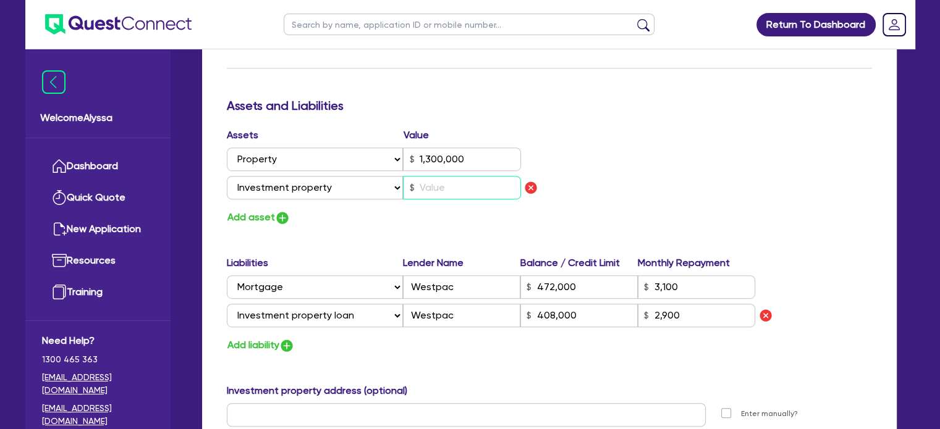
click at [447, 184] on input "text" at bounding box center [462, 187] width 118 height 23
click at [683, 164] on div "Assets Value Select Asset Cash Property Investment property Vehicle Truck Trail…" at bounding box center [549, 177] width 664 height 98
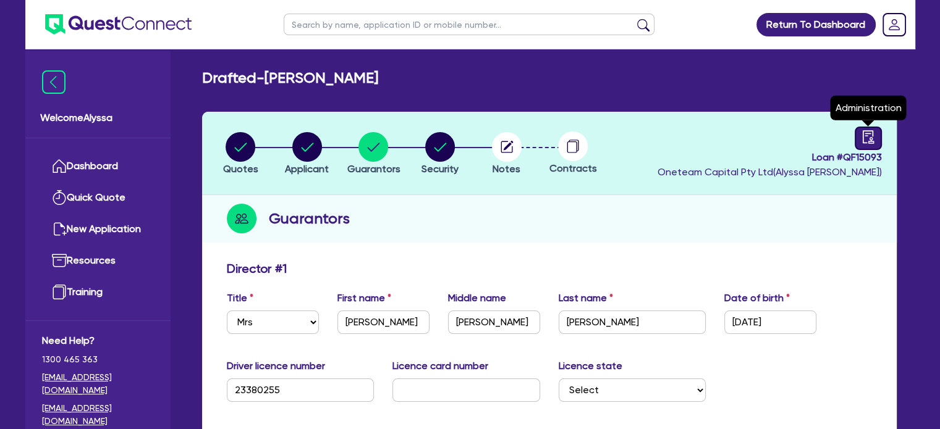
click at [870, 144] on link at bounding box center [867, 138] width 27 height 23
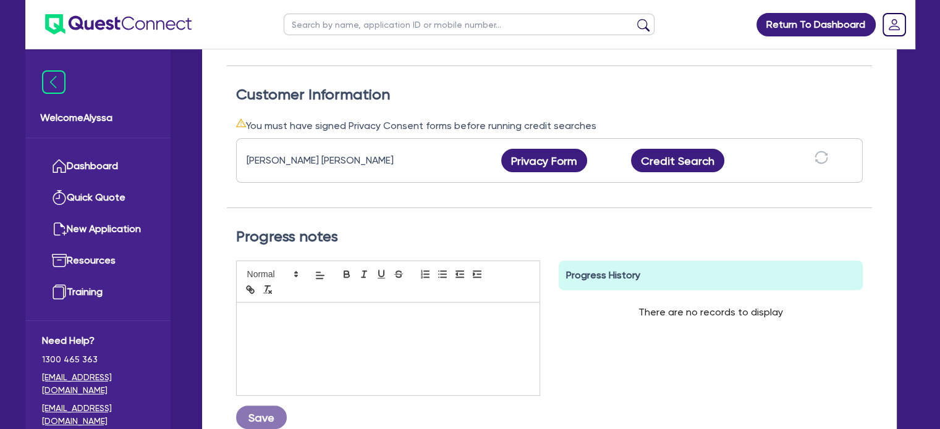
scroll to position [332, 0]
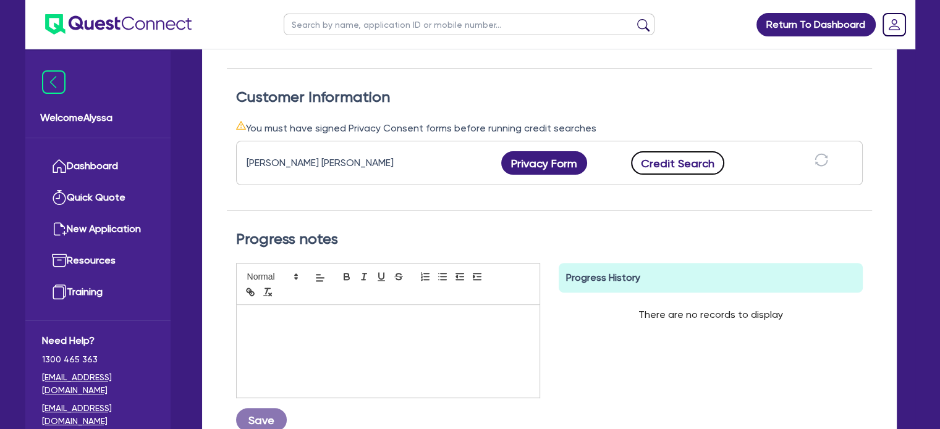
click at [670, 160] on button "Credit Search" at bounding box center [678, 162] width 94 height 23
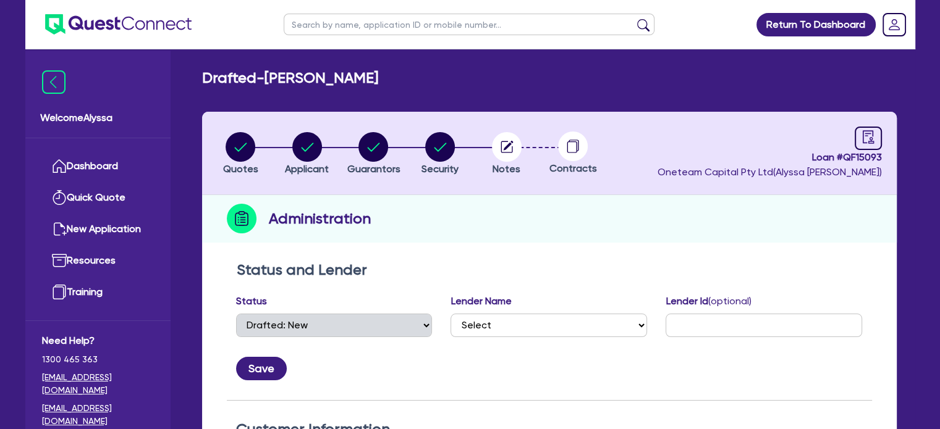
scroll to position [0, 0]
click at [489, 144] on li "Notes" at bounding box center [506, 153] width 67 height 43
click at [505, 148] on circle "button" at bounding box center [507, 147] width 30 height 30
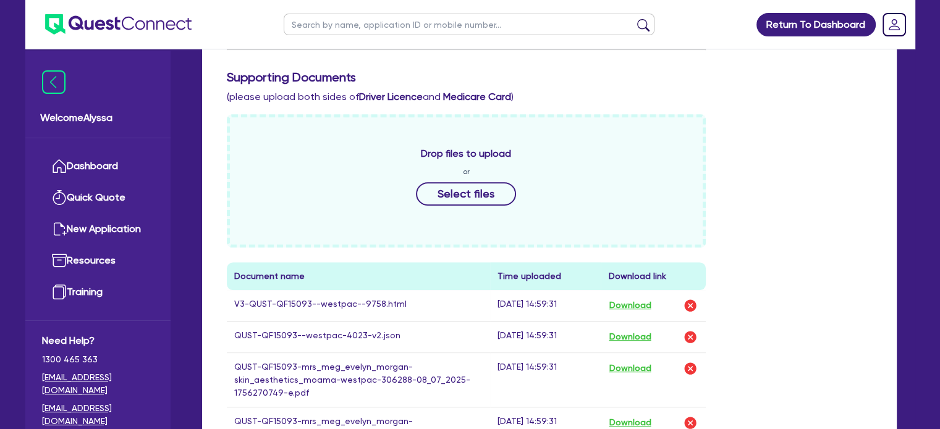
scroll to position [476, 0]
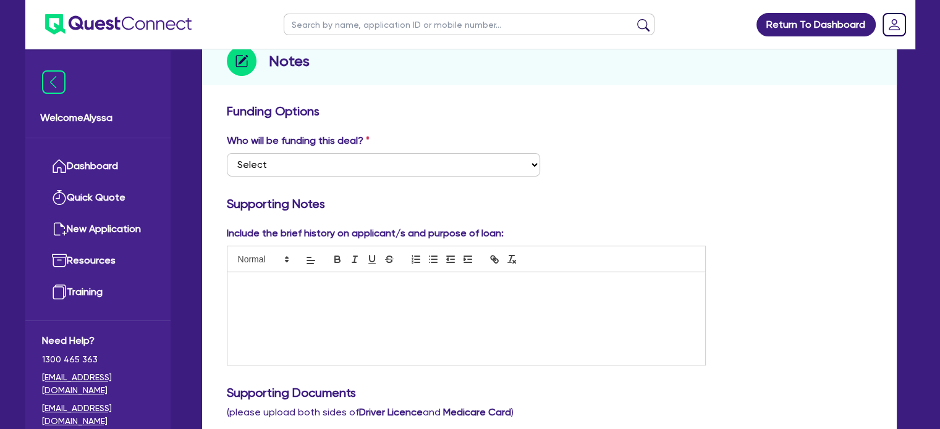
scroll to position [0, 0]
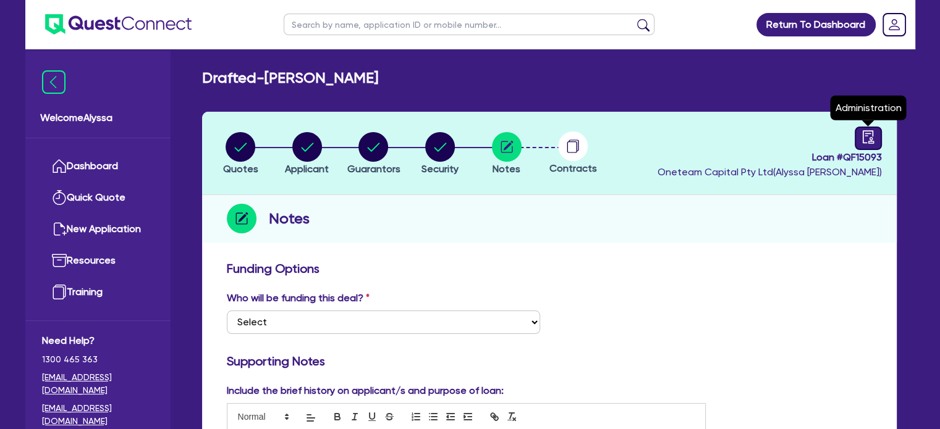
click at [867, 141] on icon "audit" at bounding box center [868, 137] width 14 height 14
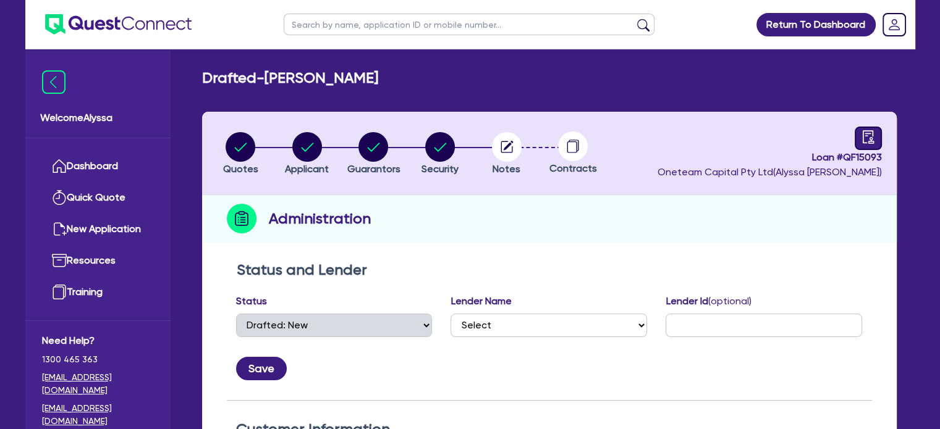
scroll to position [255, 0]
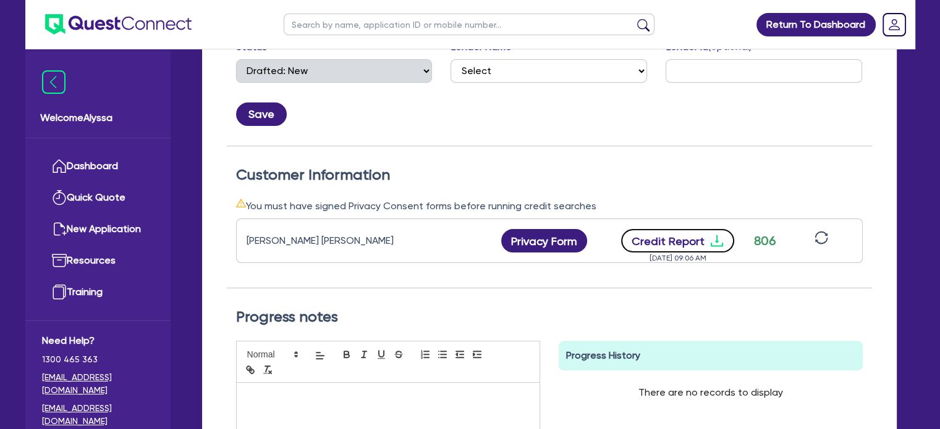
click at [665, 230] on button "Credit Report" at bounding box center [677, 240] width 113 height 23
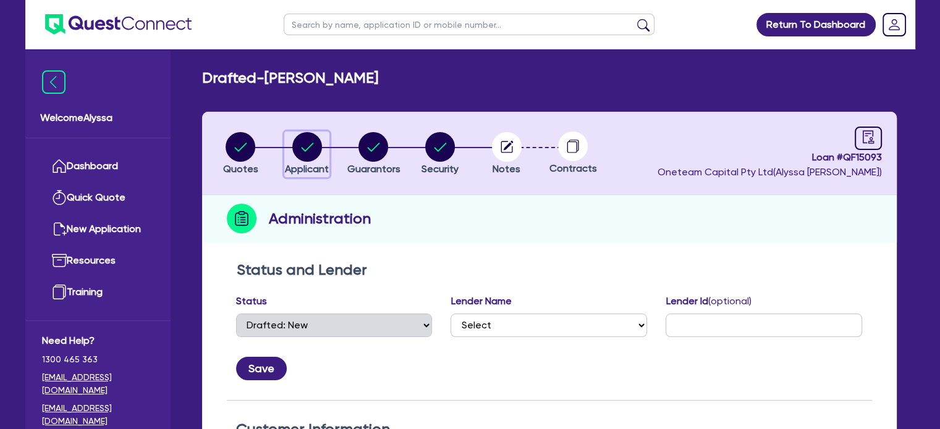
click at [304, 154] on circle "button" at bounding box center [307, 147] width 30 height 30
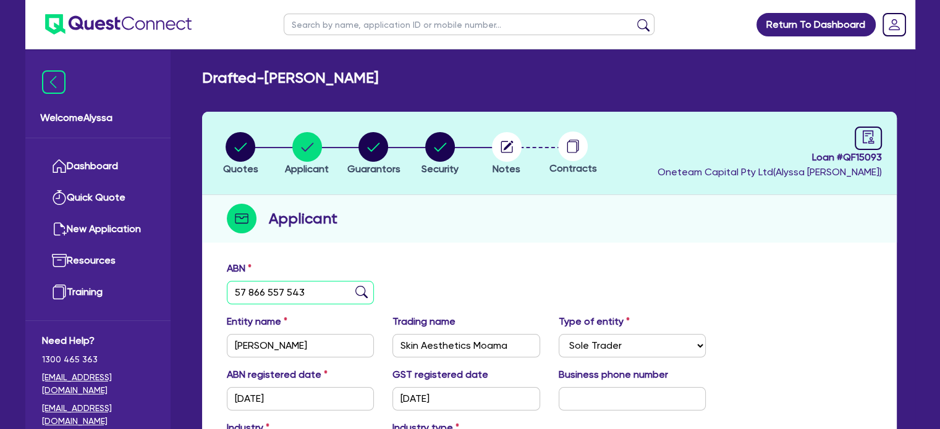
drag, startPoint x: 308, startPoint y: 298, endPoint x: 159, endPoint y: 268, distance: 152.1
click at [159, 268] on div "Welcome Alyssa Dashboard Quick Quote New Application Ref Company Ref Salesperso…" at bounding box center [470, 327] width 890 height 655
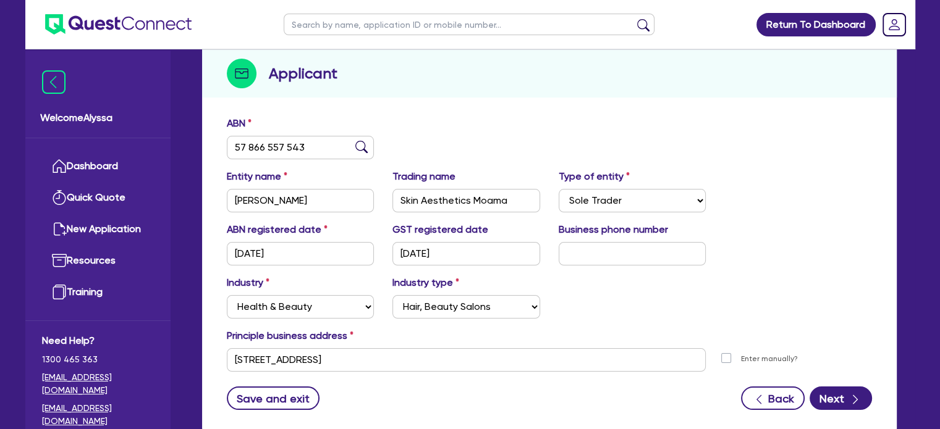
click at [490, 143] on div "ABN 57 866 557 543" at bounding box center [549, 142] width 664 height 53
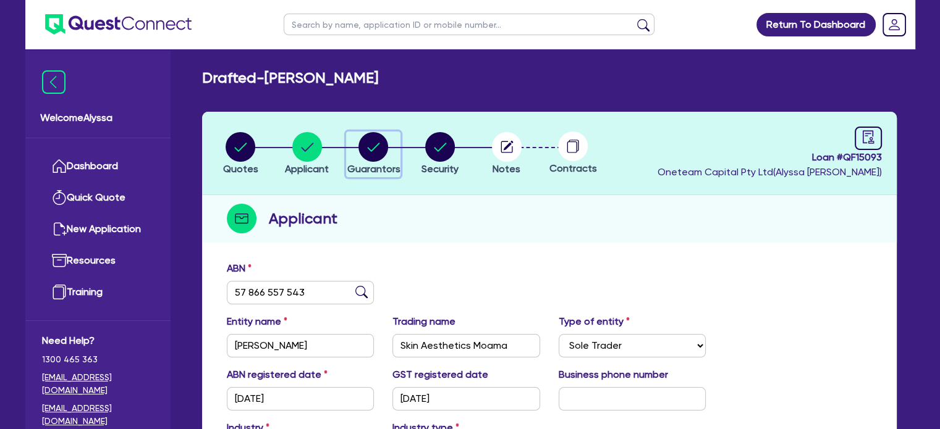
click at [379, 158] on circle "button" at bounding box center [373, 147] width 30 height 30
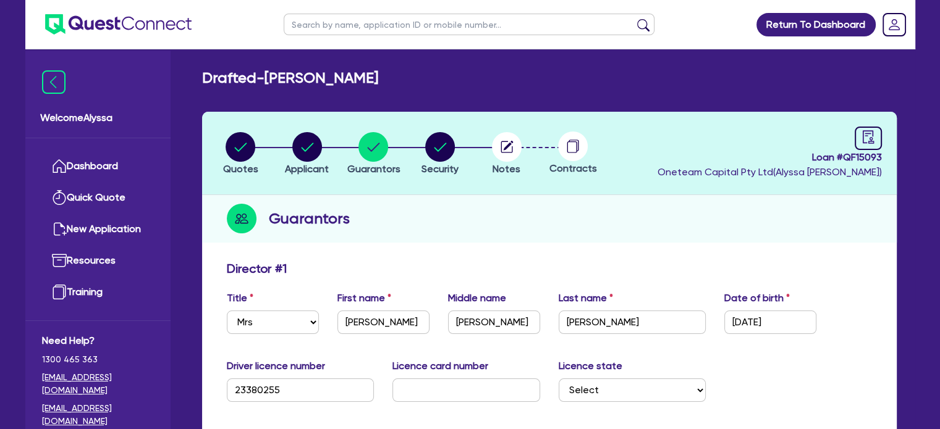
scroll to position [234, 0]
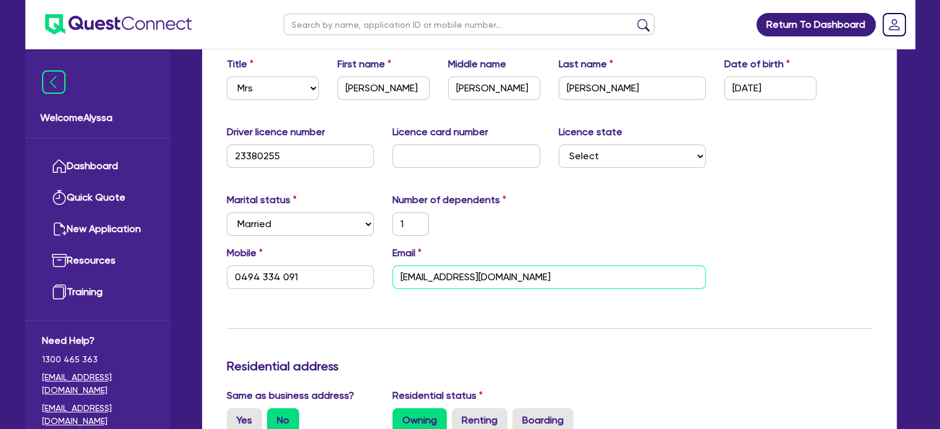
drag, startPoint x: 570, startPoint y: 280, endPoint x: 387, endPoint y: 278, distance: 183.5
click at [387, 278] on div "Email [EMAIL_ADDRESS][DOMAIN_NAME]" at bounding box center [549, 267] width 332 height 43
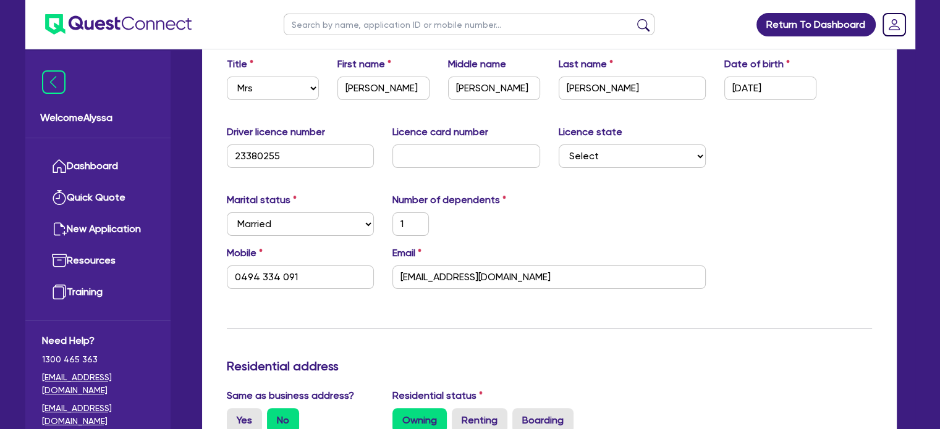
scroll to position [0, 0]
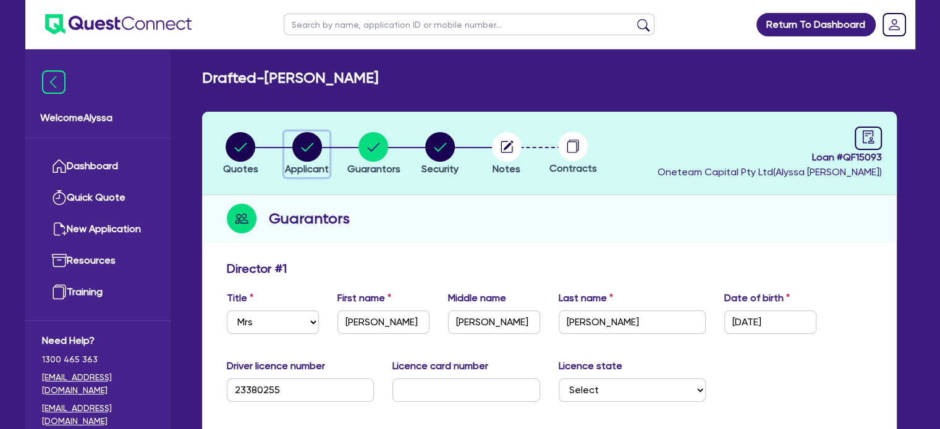
click at [305, 150] on icon "button" at bounding box center [307, 147] width 12 height 9
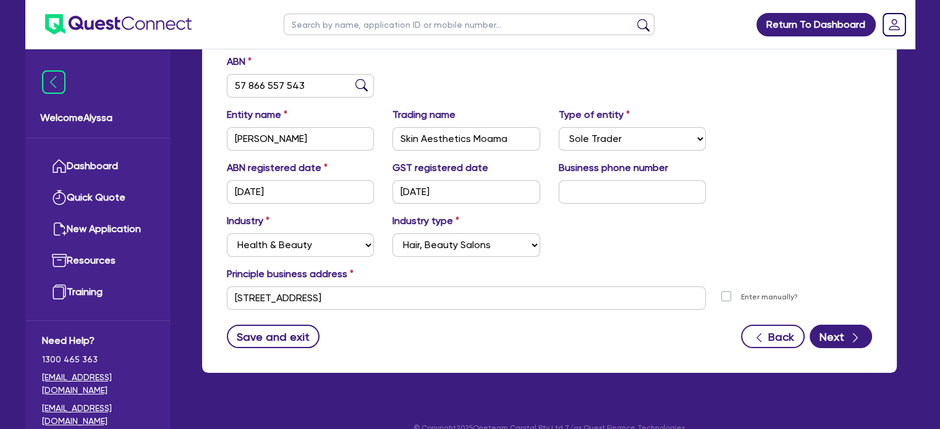
scroll to position [209, 0]
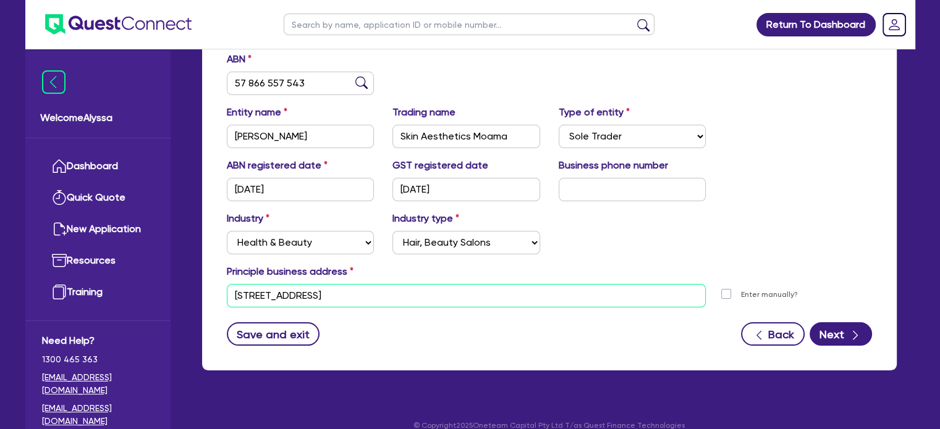
drag, startPoint x: 392, startPoint y: 295, endPoint x: 211, endPoint y: 287, distance: 180.6
click at [211, 287] on div "ABN 57 866 557 543 Entity name [PERSON_NAME] name Skin Aesthetics Moama Type of…" at bounding box center [549, 208] width 694 height 325
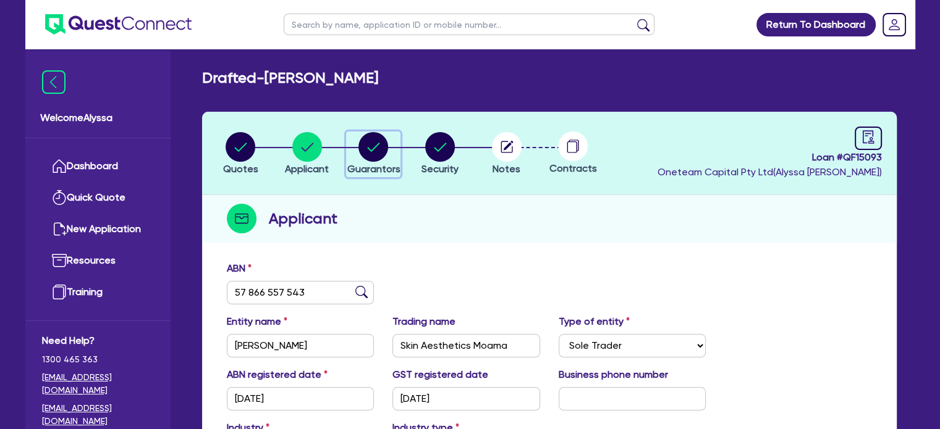
click at [366, 145] on circle "button" at bounding box center [373, 147] width 30 height 30
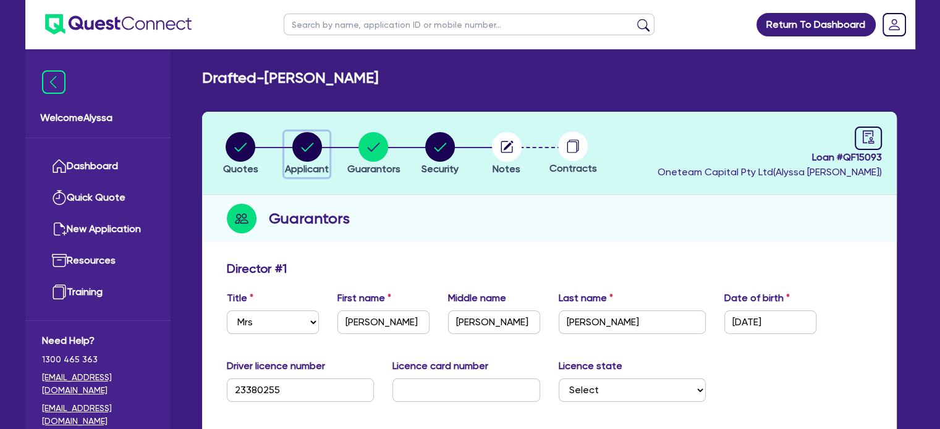
click at [310, 146] on circle "button" at bounding box center [307, 147] width 30 height 30
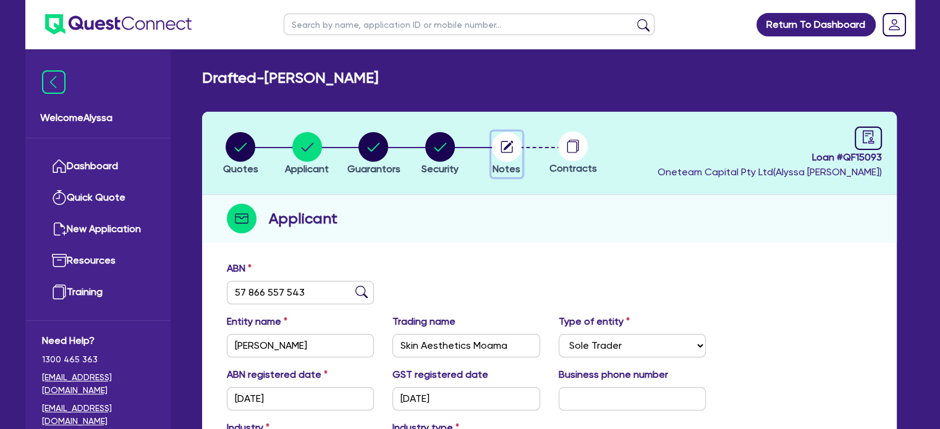
click at [507, 150] on circle "button" at bounding box center [507, 147] width 30 height 30
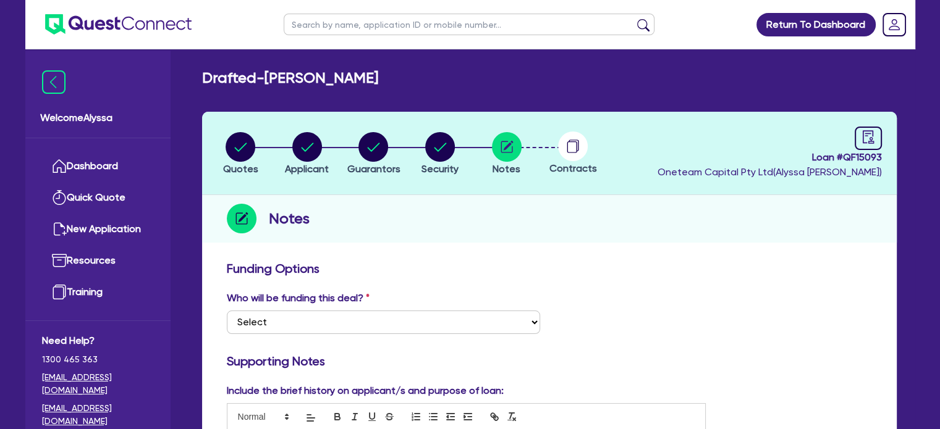
scroll to position [204, 0]
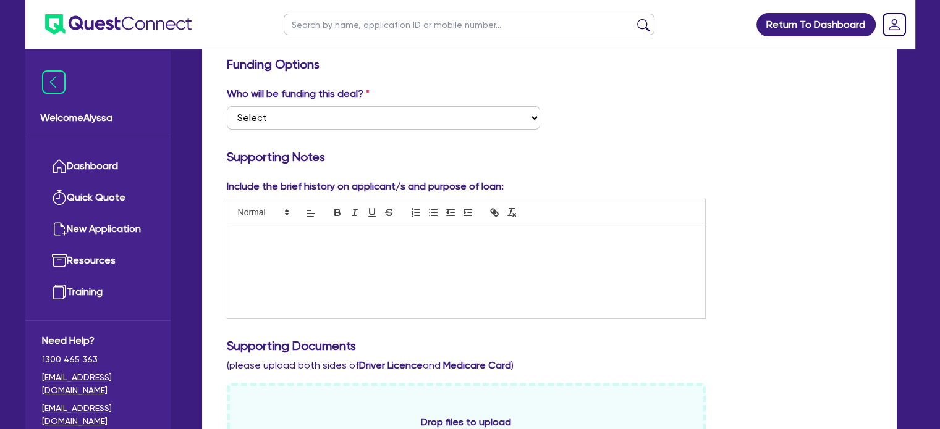
click at [305, 281] on div at bounding box center [466, 272] width 478 height 93
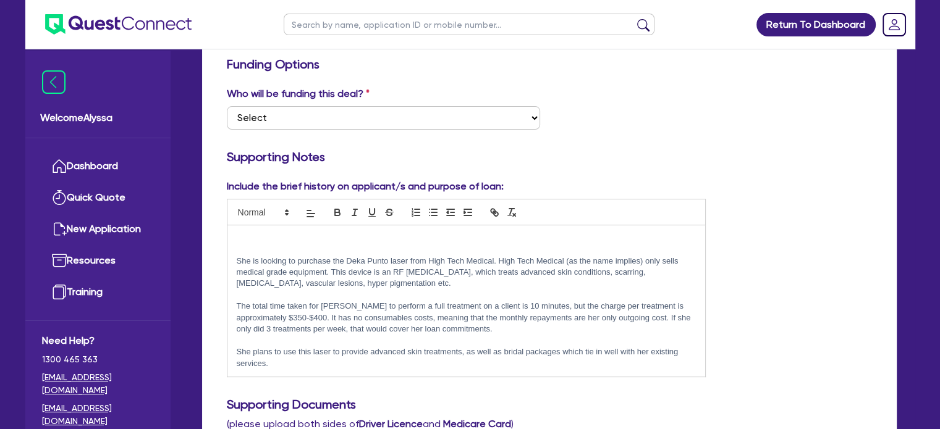
scroll to position [0, 0]
click at [242, 242] on p at bounding box center [467, 238] width 460 height 11
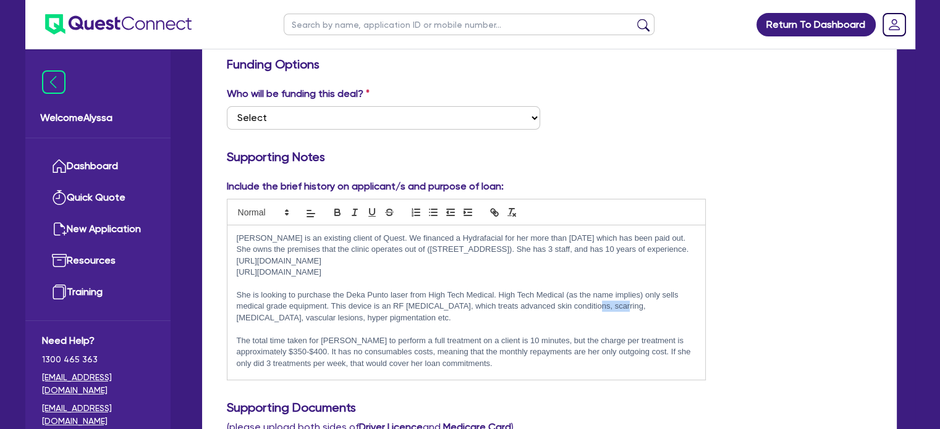
drag, startPoint x: 617, startPoint y: 317, endPoint x: 588, endPoint y: 315, distance: 28.5
click at [588, 315] on p "She is looking to purchase the Deka Punto laser from High Tech Medical. High Te…" at bounding box center [467, 307] width 460 height 34
click at [331, 324] on p "She is looking to purchase the Deka Punto laser from High Tech Medical. High Te…" at bounding box center [467, 307] width 460 height 34
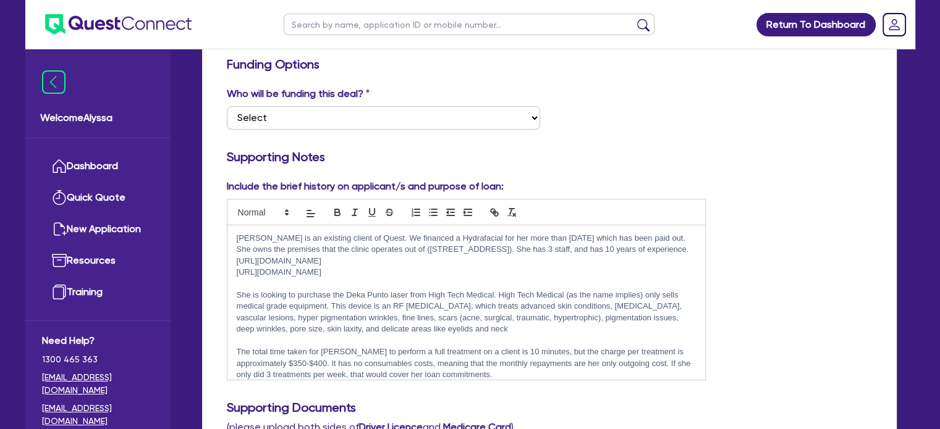
click at [303, 328] on p "She is looking to purchase the Deka Punto laser from High Tech Medical. High Te…" at bounding box center [467, 313] width 460 height 46
drag, startPoint x: 618, startPoint y: 328, endPoint x: 544, endPoint y: 328, distance: 73.5
click at [544, 328] on p "She is looking to purchase the Deka Punto laser from High Tech Medical. High Te…" at bounding box center [467, 313] width 460 height 46
click at [504, 347] on p at bounding box center [467, 340] width 460 height 11
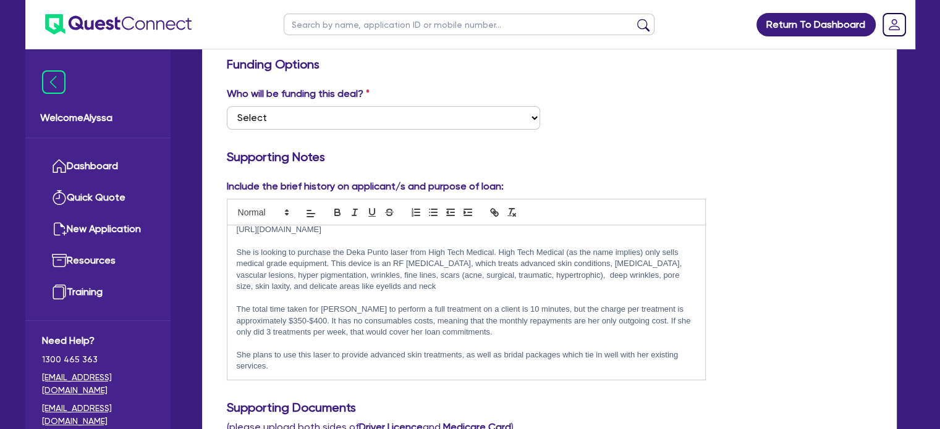
scroll to position [224, 0]
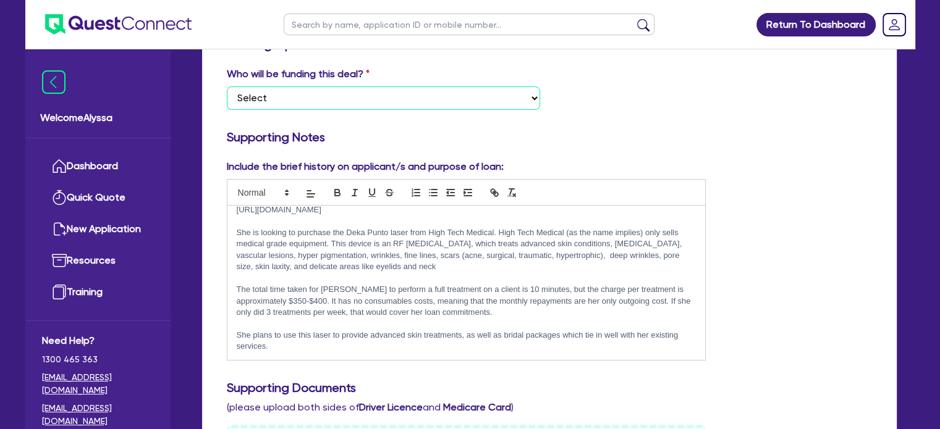
click at [295, 105] on select "Select I want Quest to fund 100% I will fund 100% I will co-fund with Quest Oth…" at bounding box center [383, 97] width 313 height 23
click at [227, 86] on select "Select I want Quest to fund 100% I will fund 100% I will co-fund with Quest Oth…" at bounding box center [383, 97] width 313 height 23
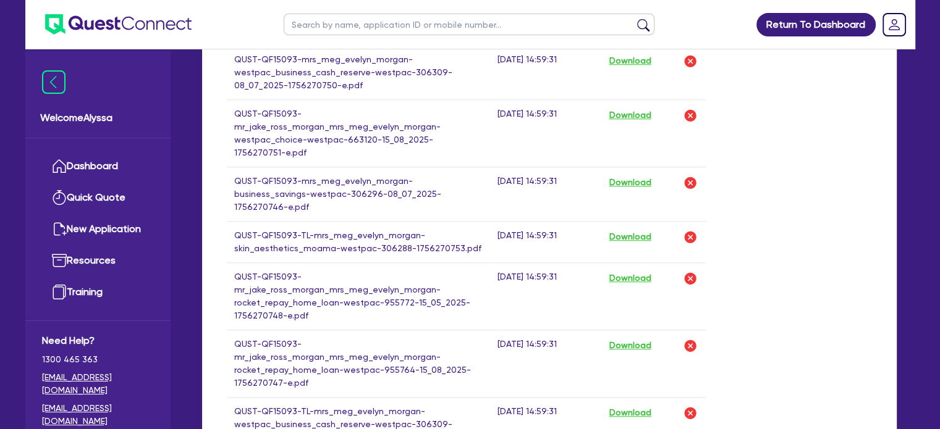
scroll to position [1553, 0]
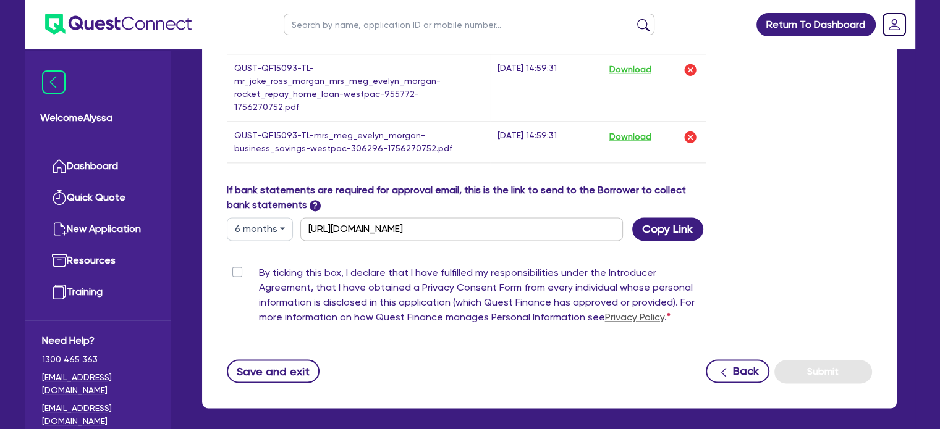
click at [259, 266] on label "By ticking this box, I declare that I have fulfilled my responsibilities under …" at bounding box center [482, 298] width 447 height 64
click at [236, 266] on input "By ticking this box, I declare that I have fulfilled my responsibilities under …" at bounding box center [232, 272] width 10 height 12
click at [854, 360] on button "Submit" at bounding box center [823, 371] width 98 height 23
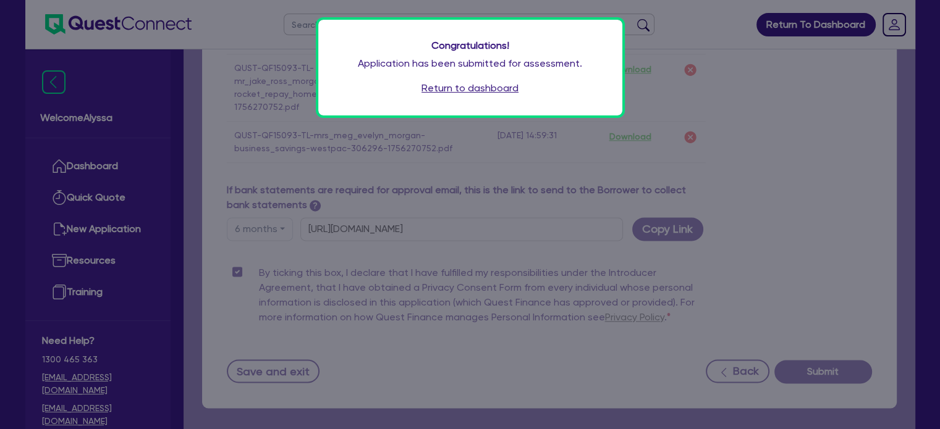
click at [492, 86] on link "Return to dashboard" at bounding box center [469, 88] width 97 height 15
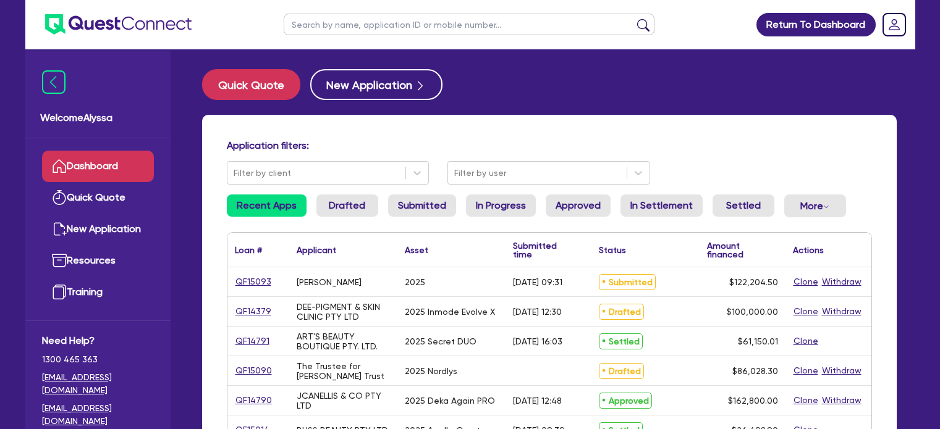
scroll to position [15, 0]
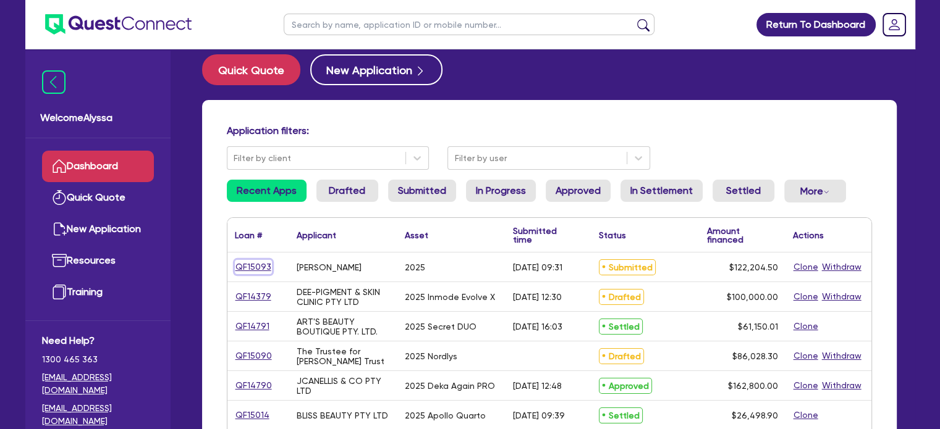
click at [262, 273] on link "QF15093" at bounding box center [253, 267] width 37 height 14
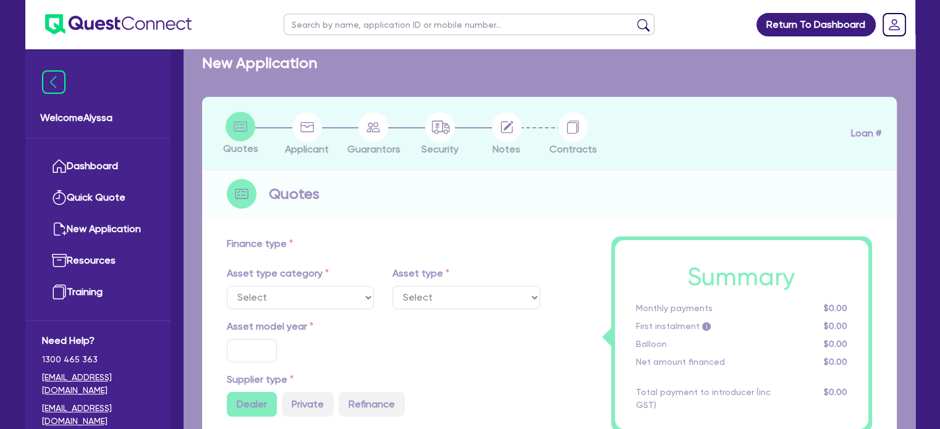
select select "SECONDARY_ASSETS"
type input "2025"
radio input "true"
type input "121,000"
type input "3"
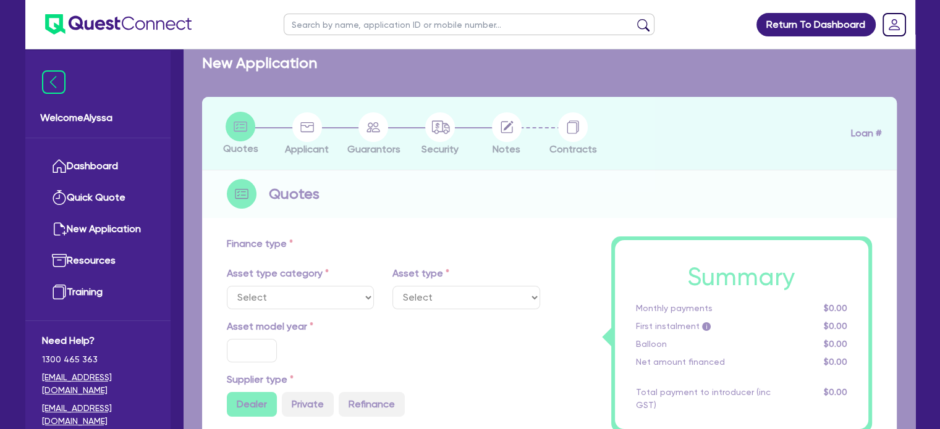
type input "3,666.14"
type input "10.45"
type input "500"
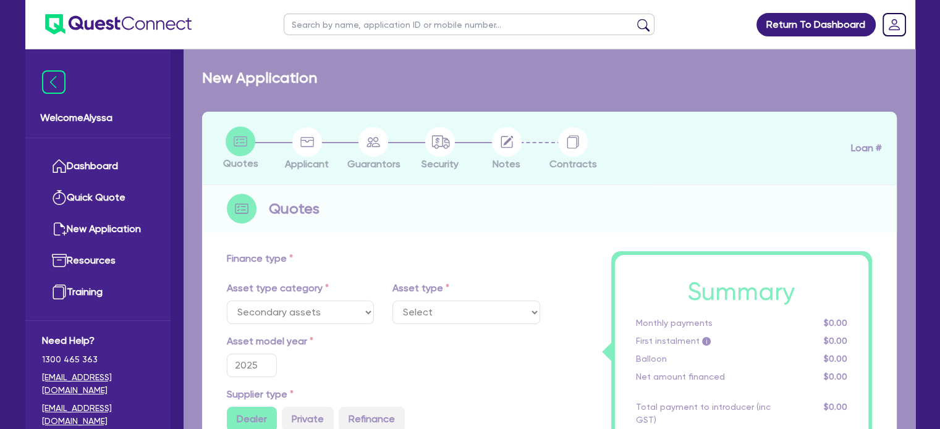
select select "MEDICAL_DENTAL_LABORATORY_EQUIPMENT"
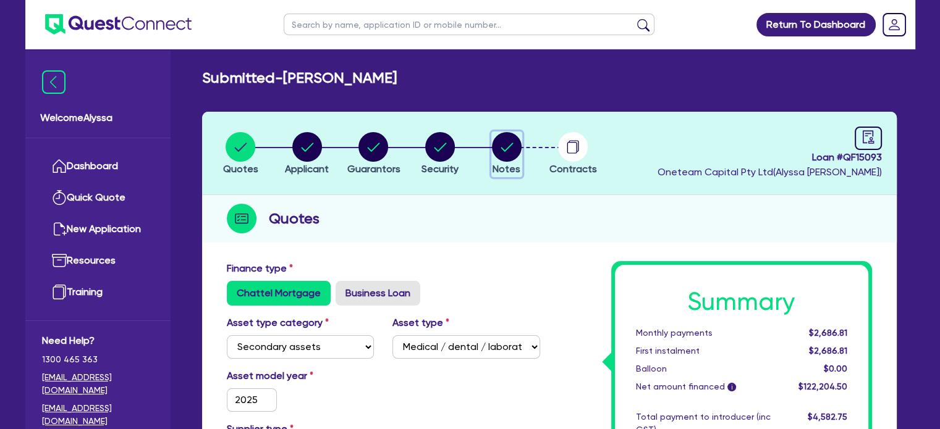
click at [511, 150] on circle "button" at bounding box center [507, 147] width 30 height 30
select select "Other"
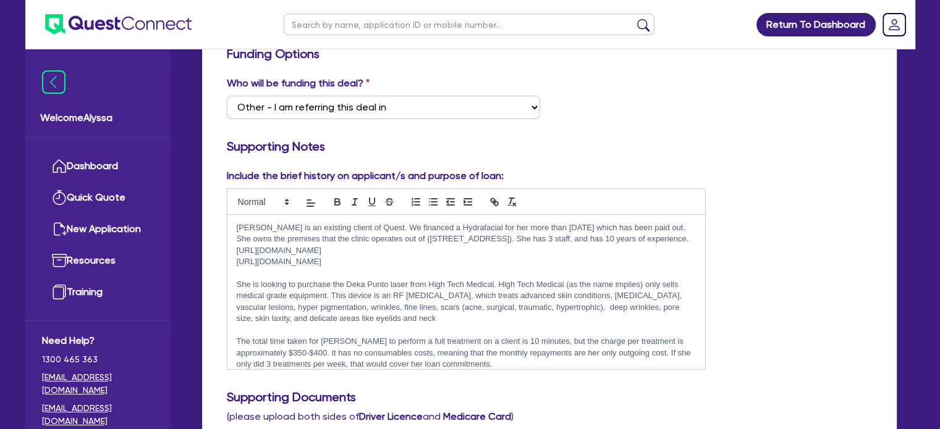
click at [549, 319] on p "She is looking to purchase the Deka Punto laser from High Tech Medical. High Te…" at bounding box center [467, 302] width 460 height 46
